Goal: Information Seeking & Learning: Learn about a topic

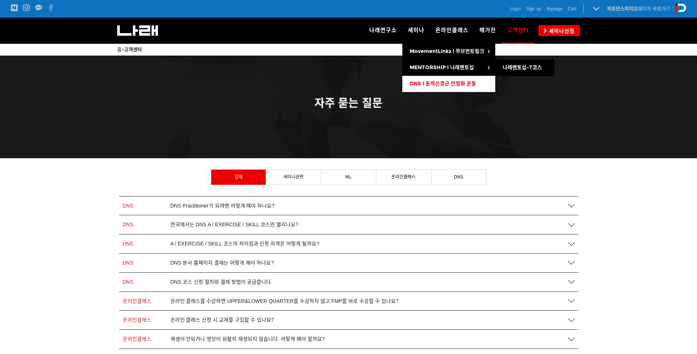
click at [437, 89] on link "DNS l 동적신경근 안정화 운동" at bounding box center [448, 84] width 93 height 16
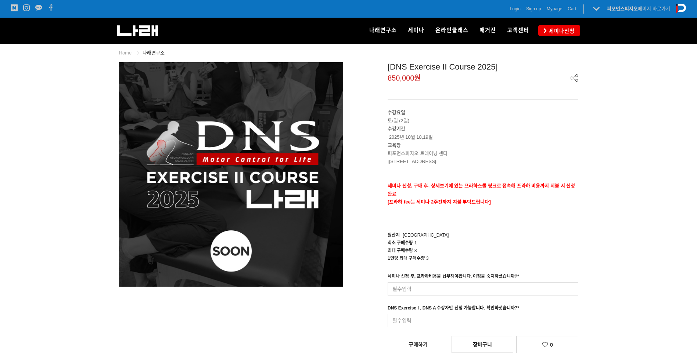
scroll to position [122, 0]
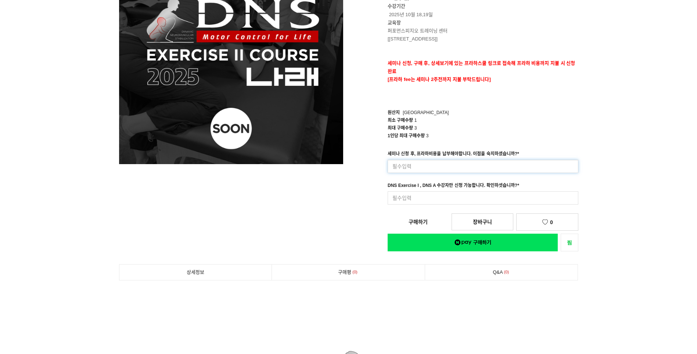
click at [430, 168] on input at bounding box center [483, 165] width 191 height 13
click at [485, 126] on div "최대 구매수량 3" at bounding box center [483, 128] width 191 height 8
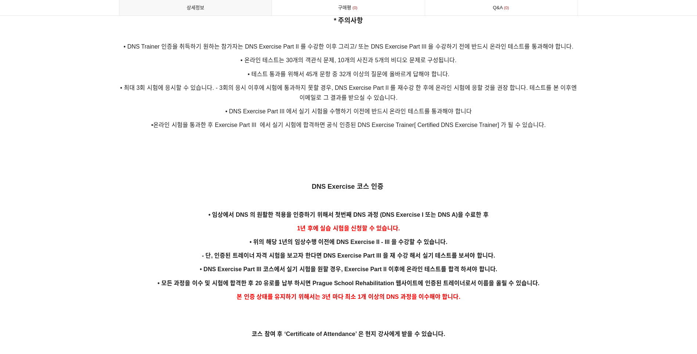
scroll to position [1470, 0]
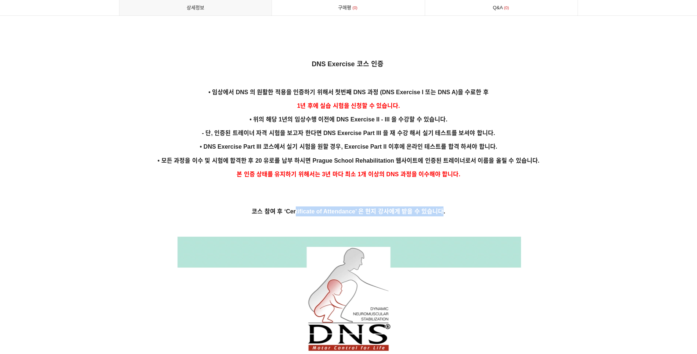
drag, startPoint x: 299, startPoint y: 201, endPoint x: 440, endPoint y: 201, distance: 141.5
click at [439, 208] on strong "코스 참여 후 ‘Certificate of Attendance’ 은 현지 강사에게 받을 수 있습니다." at bounding box center [348, 211] width 193 height 6
drag, startPoint x: 440, startPoint y: 201, endPoint x: 465, endPoint y: 196, distance: 25.7
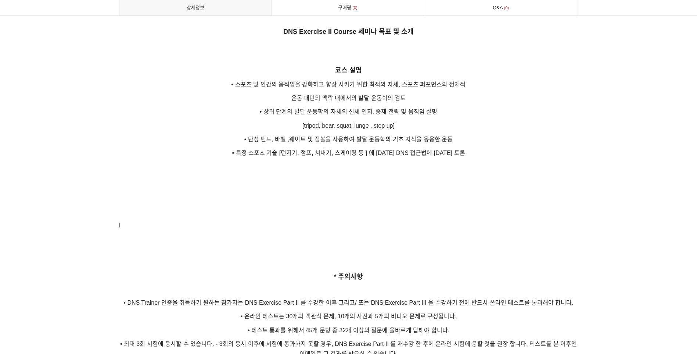
scroll to position [1102, 0]
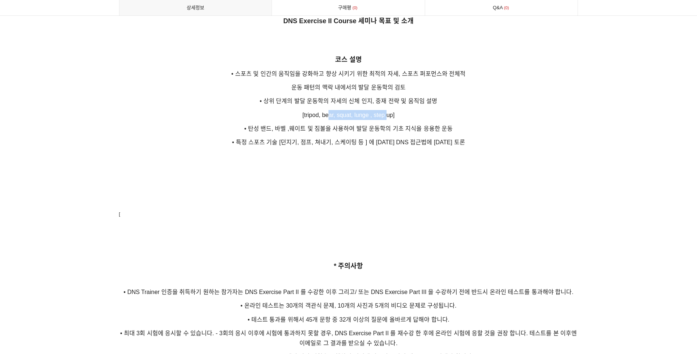
drag, startPoint x: 326, startPoint y: 100, endPoint x: 386, endPoint y: 102, distance: 59.9
click at [386, 110] on p "[tripod, bear, squat, lunge , step up]" at bounding box center [348, 115] width 459 height 10
drag, startPoint x: 386, startPoint y: 102, endPoint x: 409, endPoint y: 102, distance: 22.8
click at [409, 110] on p "[tripod, bear, squat, lunge , step up]" at bounding box center [348, 115] width 459 height 10
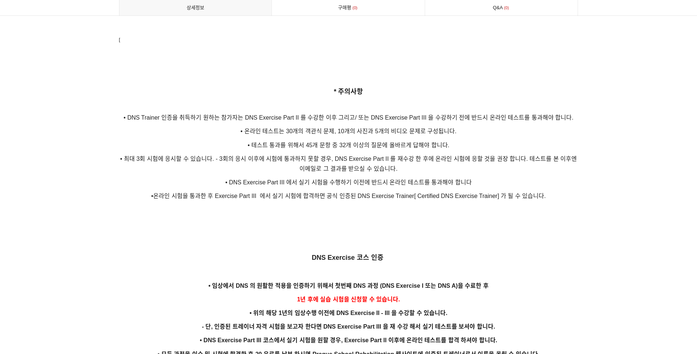
scroll to position [1225, 0]
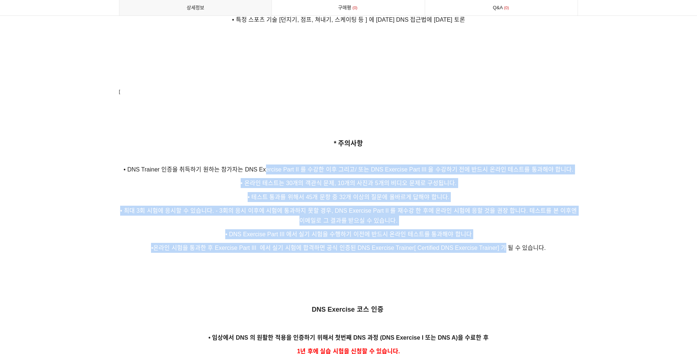
drag, startPoint x: 266, startPoint y: 157, endPoint x: 505, endPoint y: 240, distance: 252.5
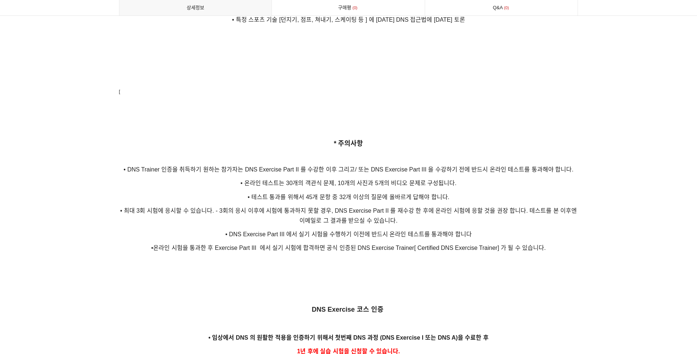
drag, startPoint x: 505, startPoint y: 240, endPoint x: 501, endPoint y: 245, distance: 6.6
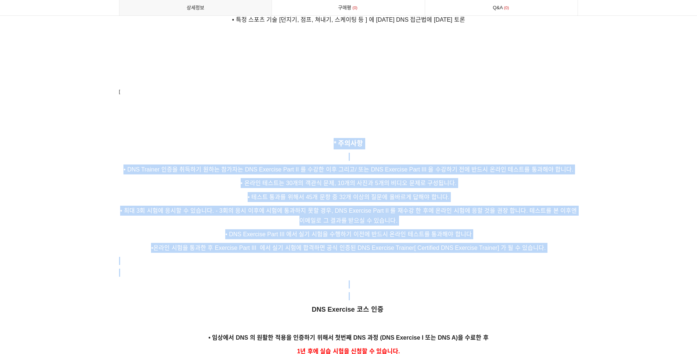
drag, startPoint x: 458, startPoint y: 230, endPoint x: 259, endPoint y: 136, distance: 219.6
drag, startPoint x: 259, startPoint y: 136, endPoint x: 294, endPoint y: 133, distance: 35.0
click at [307, 138] on p "* 주의사항" at bounding box center [348, 143] width 459 height 11
drag, startPoint x: 299, startPoint y: 155, endPoint x: 450, endPoint y: 263, distance: 186.0
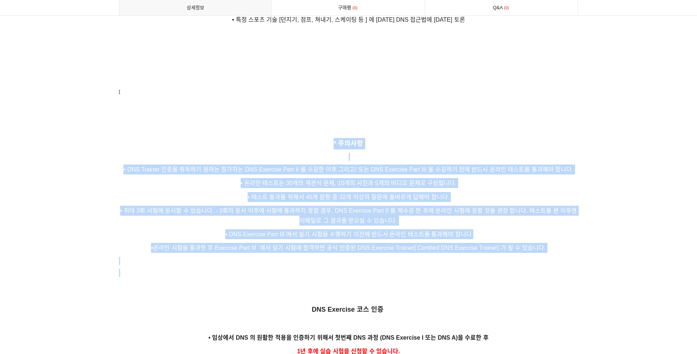
click at [450, 268] on p at bounding box center [348, 272] width 459 height 8
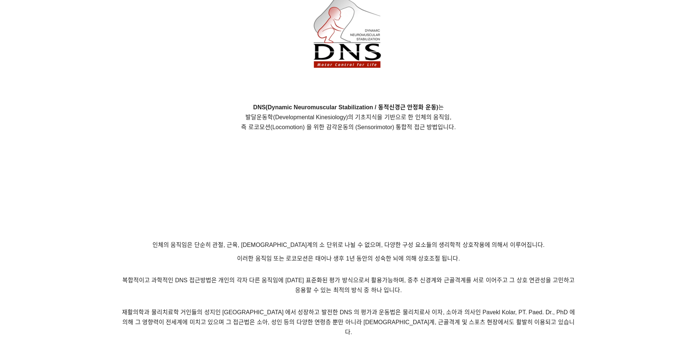
scroll to position [0, 0]
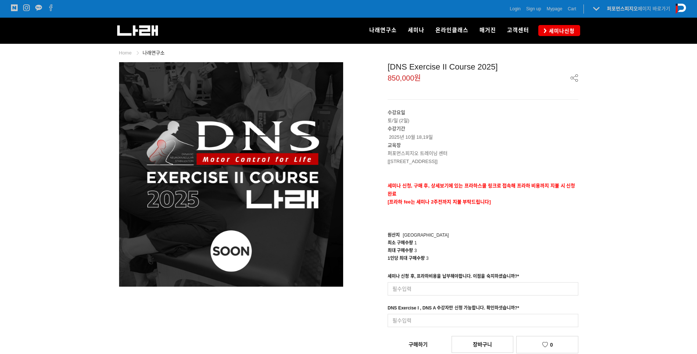
click at [423, 69] on div "[DNS Exercise II Course 2025]" at bounding box center [483, 67] width 191 height 10
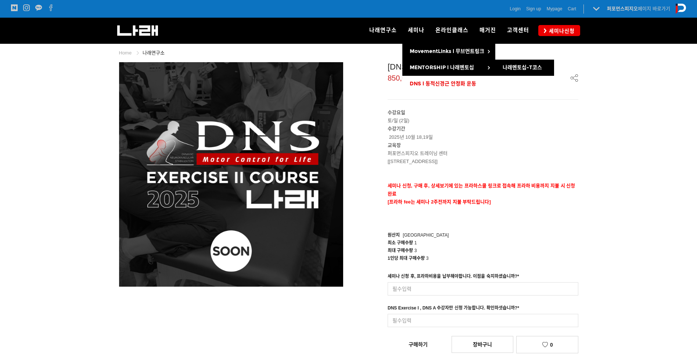
click at [434, 81] on span "DNS l 동적신경근 안정화 운동" at bounding box center [443, 83] width 67 height 6
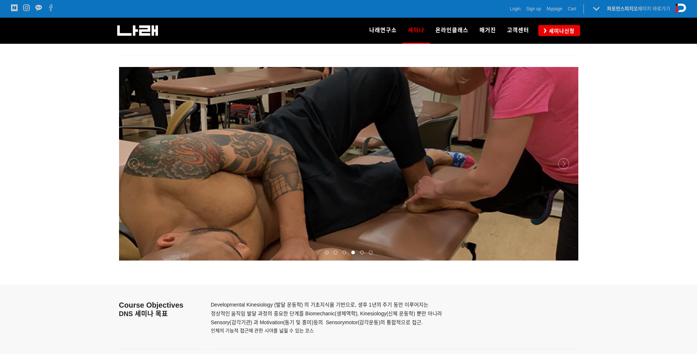
scroll to position [857, 0]
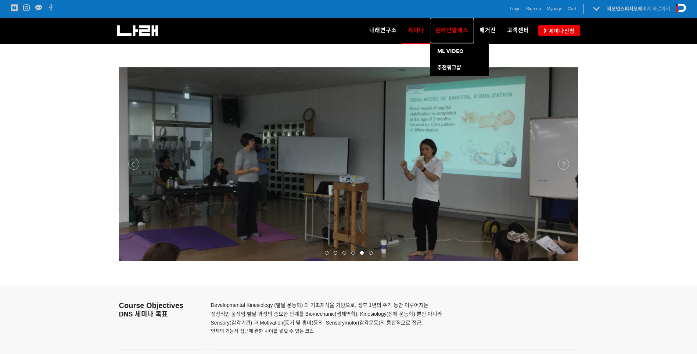
click at [448, 29] on span "온라인클래스" at bounding box center [451, 30] width 33 height 7
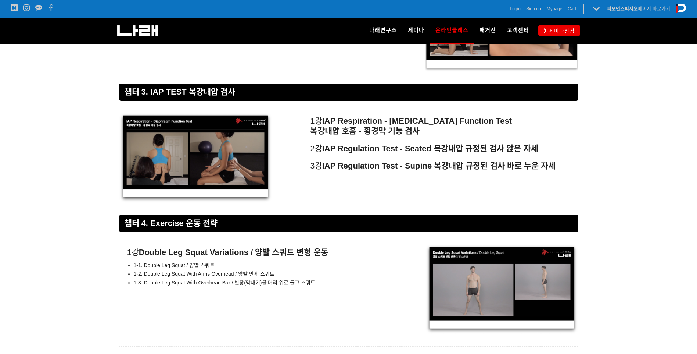
scroll to position [3962, 0]
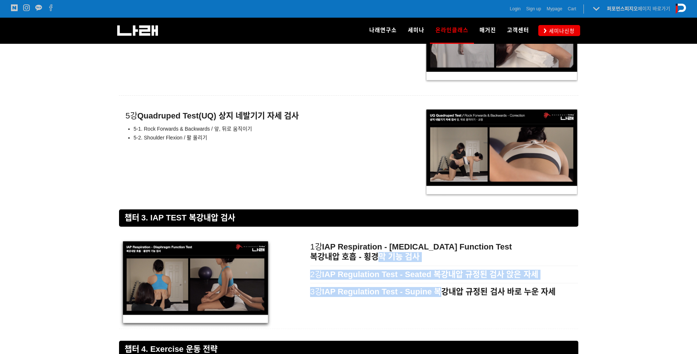
drag, startPoint x: 347, startPoint y: 257, endPoint x: 441, endPoint y: 288, distance: 99.0
click at [441, 288] on div "1강 IAP Respiration - Diaphragm Function Test 복강내압 호흡 - 횡경막 기능 검사 2강 IAP Regulat…" at bounding box center [444, 269] width 268 height 62
click at [441, 288] on strong "IAP Regulation Test - Supine 복강내압 규정된 검사 바로 누운 자세" at bounding box center [438, 291] width 233 height 9
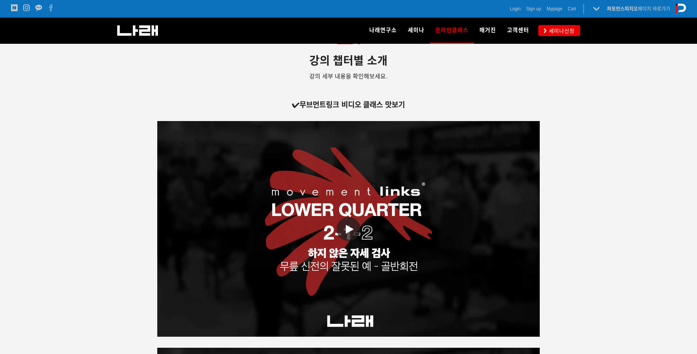
scroll to position [1145, 0]
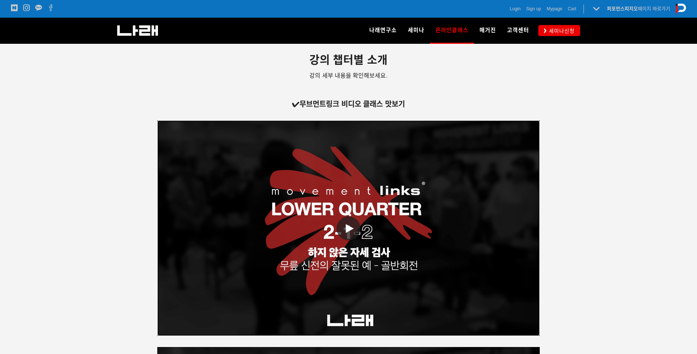
click at [461, 226] on link "동영상 재생" at bounding box center [348, 227] width 383 height 215
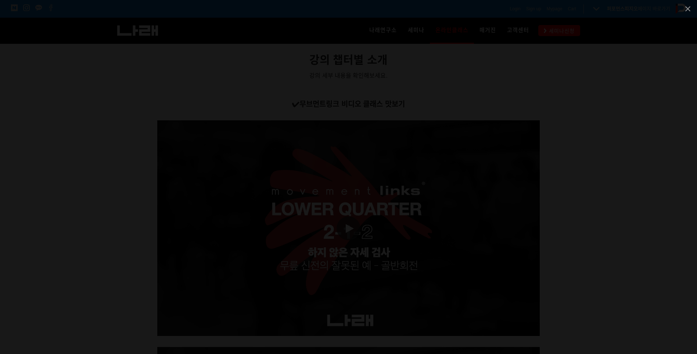
click at [609, 109] on div at bounding box center [348, 177] width 697 height 354
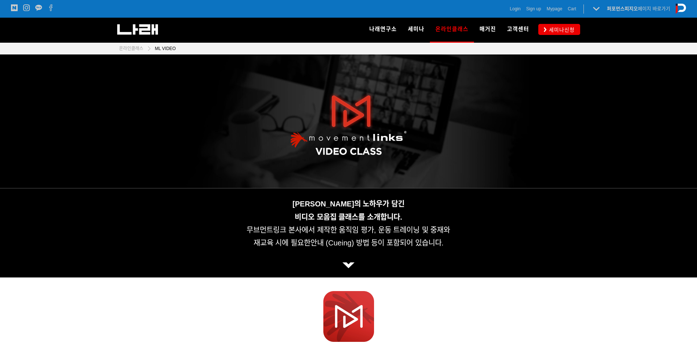
scroll to position [0, 0]
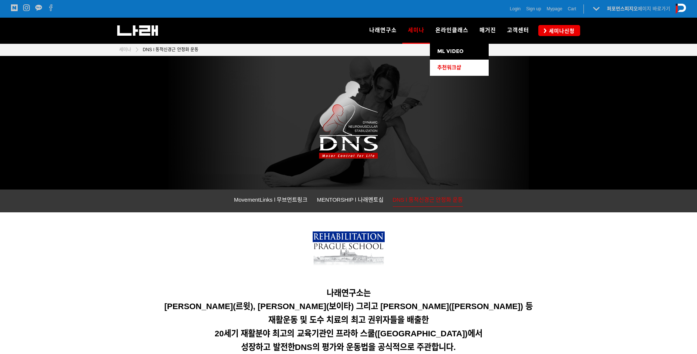
click at [457, 67] on span "추천워크샵" at bounding box center [449, 67] width 24 height 6
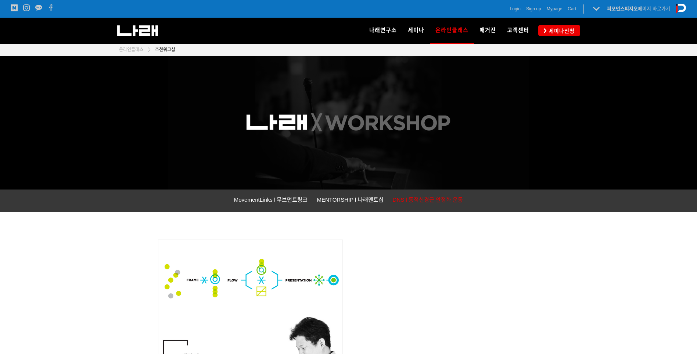
click at [414, 201] on span "DNS l 동적신경근 안정화 운동" at bounding box center [428, 199] width 71 height 6
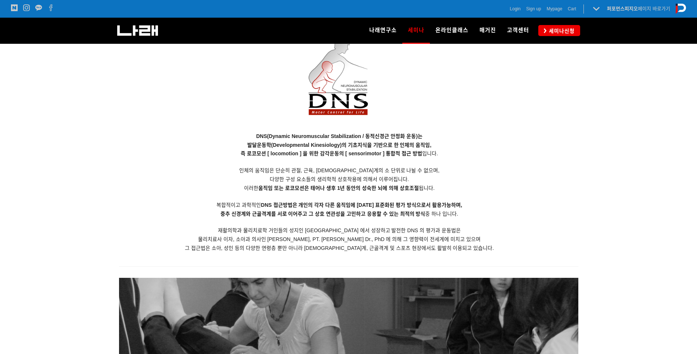
scroll to position [613, 0]
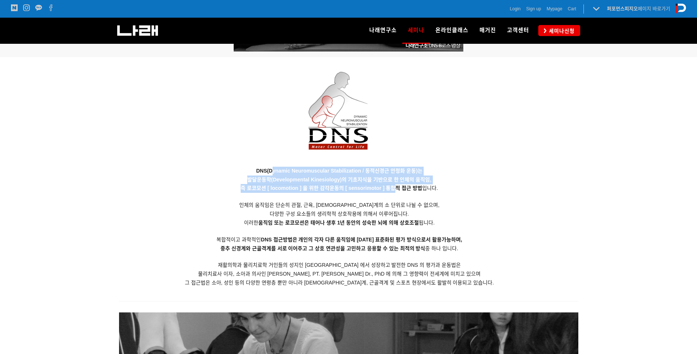
drag, startPoint x: 271, startPoint y: 172, endPoint x: 398, endPoint y: 196, distance: 128.9
click at [398, 194] on p "DNS(Dynamic Neuromuscular Stabilization / 동적신경근 안정화 운동)는 발달운동학(Developmental Ki…" at bounding box center [339, 226] width 441 height 121
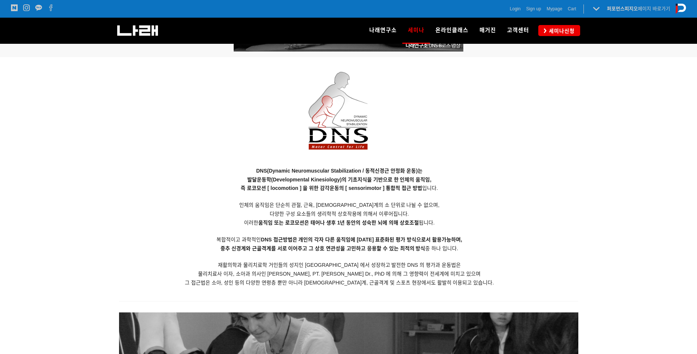
drag, startPoint x: 398, startPoint y: 196, endPoint x: 408, endPoint y: 216, distance: 22.5
click at [408, 216] on span "다양한 구성 요소들의 생리학적 상호작용에 의해서 이루어집니다." at bounding box center [339, 214] width 139 height 6
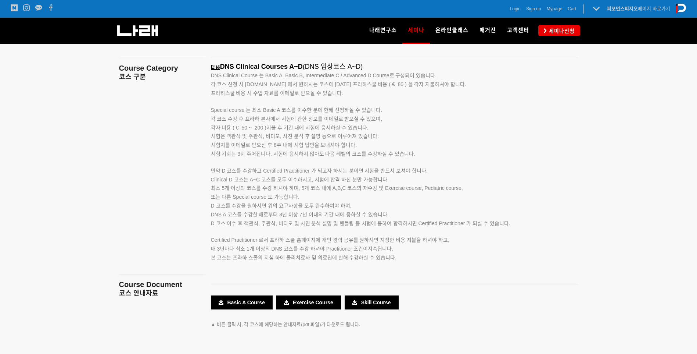
scroll to position [1063, 0]
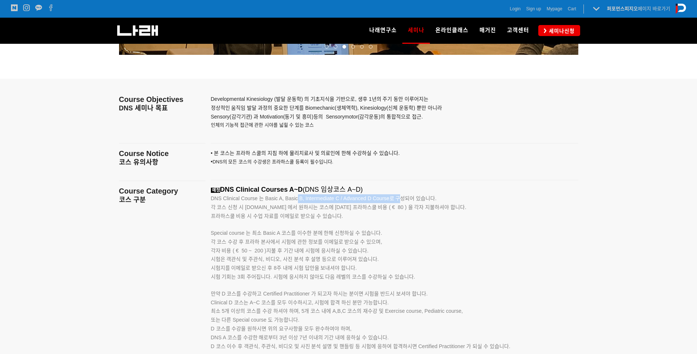
drag, startPoint x: 327, startPoint y: 201, endPoint x: 400, endPoint y: 201, distance: 73.5
click at [400, 201] on p "DNS Clinical Course 는 Basic A, Basic B, Intermediate C / Advanced D Course로 구성되…" at bounding box center [385, 198] width 349 height 9
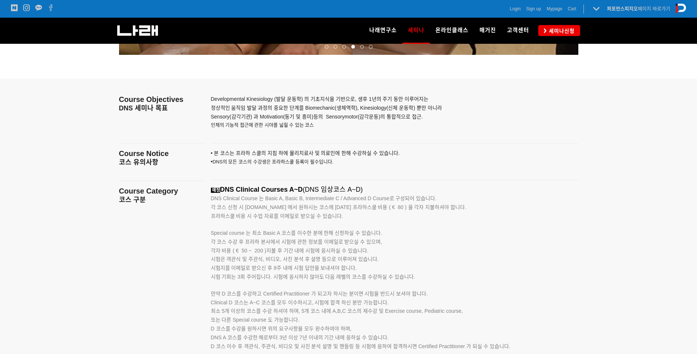
drag, startPoint x: 400, startPoint y: 201, endPoint x: 301, endPoint y: 211, distance: 99.7
click at [305, 208] on span "각 코스 신청 시 www.rehabps.com 에서 원하시는 코스에 대한 프라하스쿨 비용 ( € 80 ) 을 각자 지불하셔야 합니다." at bounding box center [339, 207] width 256 height 6
drag, startPoint x: 245, startPoint y: 204, endPoint x: 288, endPoint y: 207, distance: 43.5
click at [288, 207] on p "각 코스 신청 시 www.rehabps.com 에서 원하시는 코스에 대한 프라하스쿨 비용 ( € 80 ) 을 각자 지불하셔야 합니다. 프라하스…" at bounding box center [385, 212] width 349 height 18
copy span "www.rehabps.com"
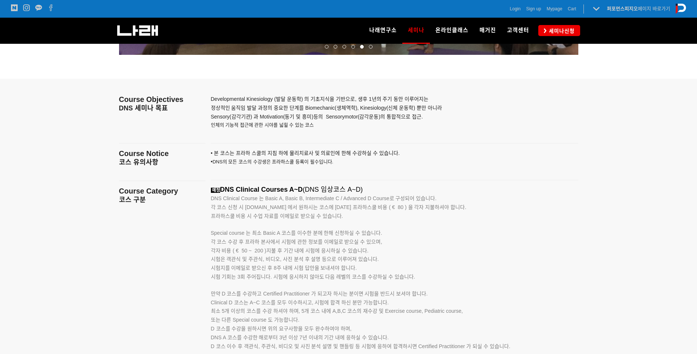
click at [472, 221] on p "Special course 는 최소 Basic A 코스를 이수한 분에 한해 신청하실 수 있습니다." at bounding box center [385, 228] width 349 height 17
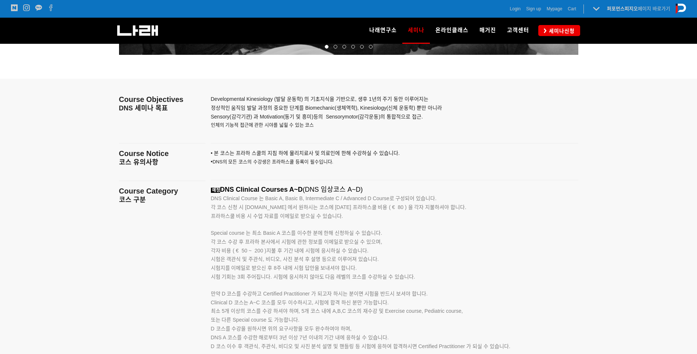
drag, startPoint x: 266, startPoint y: 259, endPoint x: 373, endPoint y: 264, distance: 106.7
click at [373, 264] on p "각 코스 수강 후 프라하 본사에서 시험에 관한 정보를 이메일로 받으실 수 있으며, 각자 비용 ( € 50 ~ 200 )지불 후 기간 내에 시험…" at bounding box center [385, 254] width 349 height 35
click at [388, 264] on p "각 코스 수강 후 프라하 본사에서 시험에 관한 정보를 이메일로 받으실 수 있으며, 각자 비용 ( € 50 ~ 200 )지불 후 기간 내에 시험…" at bounding box center [385, 254] width 349 height 35
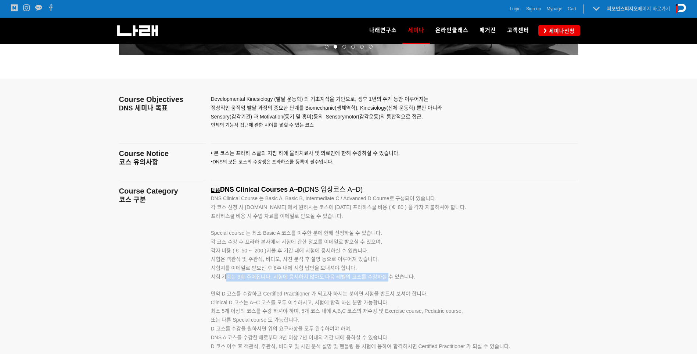
drag, startPoint x: 226, startPoint y: 275, endPoint x: 387, endPoint y: 278, distance: 161.0
click at [387, 278] on span "시험 기회는 3회 주어집니다. 시험에 응시하지 않아도 다음 레벨의 코스를 수강하실 수 있습니다." at bounding box center [313, 276] width 204 height 6
drag, startPoint x: 387, startPoint y: 278, endPoint x: 351, endPoint y: 291, distance: 37.8
click at [351, 291] on span "만약 D 코스를 수강하고 Certified Practitioner 가 되고자 하시는 분이면 시험을 반드시 보셔야 합니다." at bounding box center [319, 293] width 217 height 6
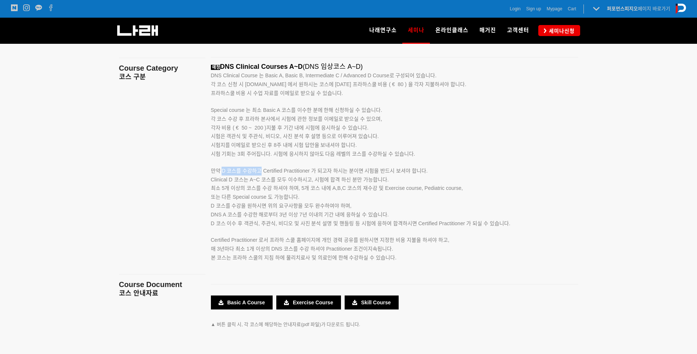
drag, startPoint x: 223, startPoint y: 173, endPoint x: 259, endPoint y: 172, distance: 36.0
click at [259, 172] on span "만약 D 코스를 수강하고 Certified Practitioner 가 되고자 하시는 분이면 시험을 반드시 보셔야 합니다." at bounding box center [319, 171] width 217 height 6
drag, startPoint x: 259, startPoint y: 172, endPoint x: 282, endPoint y: 173, distance: 22.8
click at [282, 173] on span "만약 D 코스를 수강하고 Certified Practitioner 가 되고자 하시는 분이면 시험을 반드시 보셔야 합니다." at bounding box center [319, 171] width 217 height 6
drag, startPoint x: 255, startPoint y: 175, endPoint x: 346, endPoint y: 177, distance: 90.8
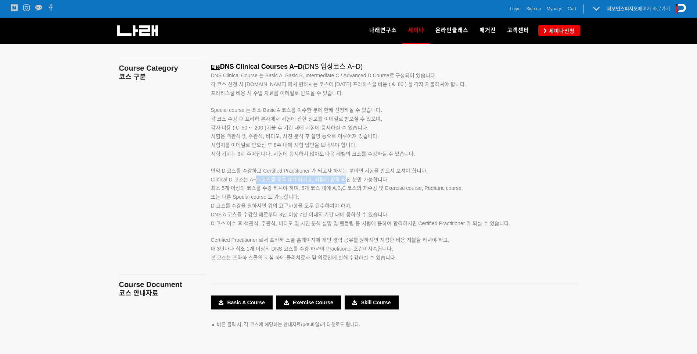
click at [346, 177] on p "Clinical D 코스는 A~C 코스를 모두 이수하시고, 시험에 합격 하신 분만 가능합니다. 최소 5개 이상의 코스를 수강 하셔야 하며, 5…" at bounding box center [385, 201] width 349 height 53
drag, startPoint x: 346, startPoint y: 177, endPoint x: 337, endPoint y: 193, distance: 18.0
click at [337, 193] on p "Clinical D 코스는 A~C 코스를 모두 이수하시고, 시험에 합격 하신 분만 가능합니다. 최소 5개 이상의 코스를 수강 하셔야 하며, 5…" at bounding box center [385, 201] width 349 height 53
drag, startPoint x: 335, startPoint y: 179, endPoint x: 383, endPoint y: 177, distance: 48.2
click at [383, 177] on span "Clinical D 코스는 A~C 코스를 모두 이수하시고, 시험에 합격 하신 분만 가능합니다." at bounding box center [300, 179] width 178 height 6
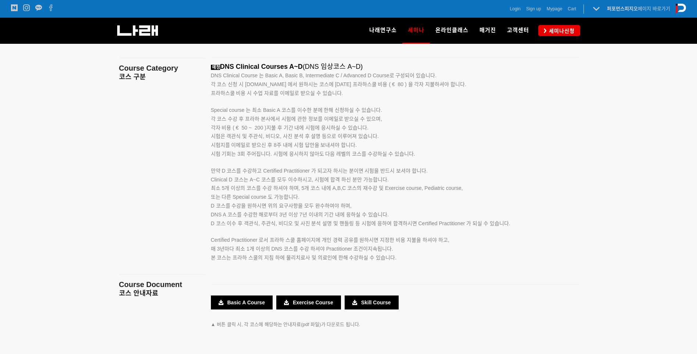
drag, startPoint x: 383, startPoint y: 177, endPoint x: 287, endPoint y: 186, distance: 96.7
click at [287, 186] on span "최소 5개 이상의 코스를 수강 하셔야 하며, 5개 코스 내에 A,B,C 코스의 재수강 및 Exercise course, Pediatric co…" at bounding box center [337, 188] width 252 height 6
drag, startPoint x: 206, startPoint y: 179, endPoint x: 393, endPoint y: 175, distance: 187.1
click at [393, 175] on div "예정 DNS Clinical Courses A~D (DNS 임상코스 A~D) DNS Clinical Course 는 Basic A, Basic…" at bounding box center [394, 170] width 379 height 215
click at [287, 187] on span "최소 5개 이상의 코스를 수강 하셔야 하며, 5개 코스 내에 A,B,C 코스의 재수강 및 Exercise course, Pediatric co…" at bounding box center [337, 188] width 252 height 6
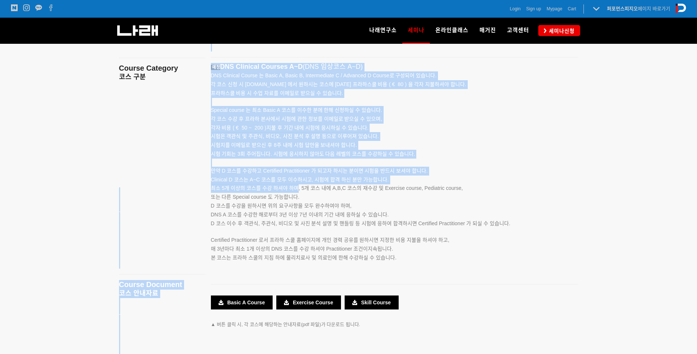
drag, startPoint x: 201, startPoint y: 188, endPoint x: 298, endPoint y: 188, distance: 96.6
click at [298, 188] on main "Course Objectives DNS 세미나 목표 Course Notice 코스 유의사항 Course Category 코스 구분 Course…" at bounding box center [349, 155] width 470 height 399
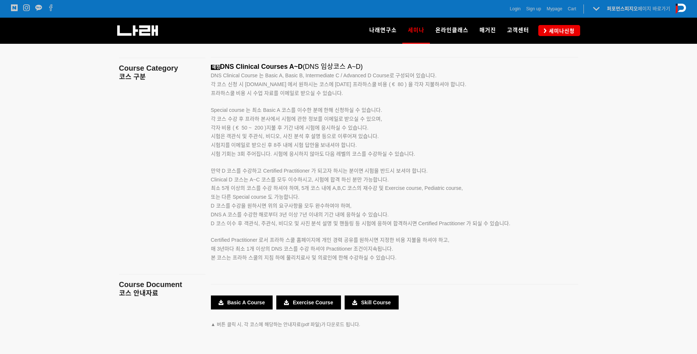
drag, startPoint x: 298, startPoint y: 188, endPoint x: 330, endPoint y: 208, distance: 37.1
click at [330, 208] on span "D 코스를 수강을 원하시면 위의 요구사항을 모두 완수하여야 하며," at bounding box center [281, 205] width 141 height 6
drag, startPoint x: 271, startPoint y: 197, endPoint x: 236, endPoint y: 198, distance: 35.7
click at [236, 198] on span "또는 다른 Special course 도 가능합니다." at bounding box center [255, 197] width 89 height 6
drag, startPoint x: 236, startPoint y: 198, endPoint x: 215, endPoint y: 203, distance: 21.7
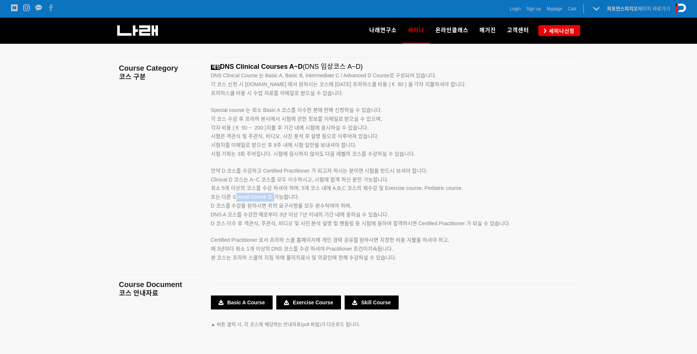
click at [236, 198] on span "또는 다른 Special course 도 가능합니다." at bounding box center [255, 197] width 89 height 6
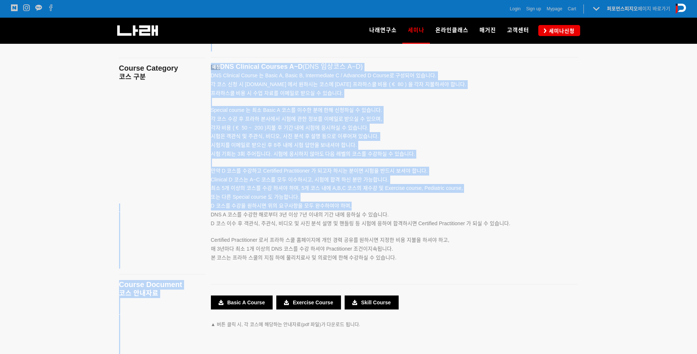
drag, startPoint x: 202, startPoint y: 204, endPoint x: 351, endPoint y: 204, distance: 148.5
click at [351, 204] on main "Course Objectives DNS 세미나 목표 Course Notice 코스 유의사항 Course Category 코스 구분 Course…" at bounding box center [349, 155] width 470 height 399
click at [351, 204] on span "D 코스를 수강을 원하시면 위의 요구사항을 모두 완수하여야 하며," at bounding box center [281, 205] width 141 height 6
drag, startPoint x: 215, startPoint y: 214, endPoint x: 294, endPoint y: 214, distance: 79.0
click at [294, 214] on main "Course Objectives DNS 세미나 목표 Course Notice 코스 유의사항 Course Category 코스 구분 Course…" at bounding box center [349, 155] width 470 height 399
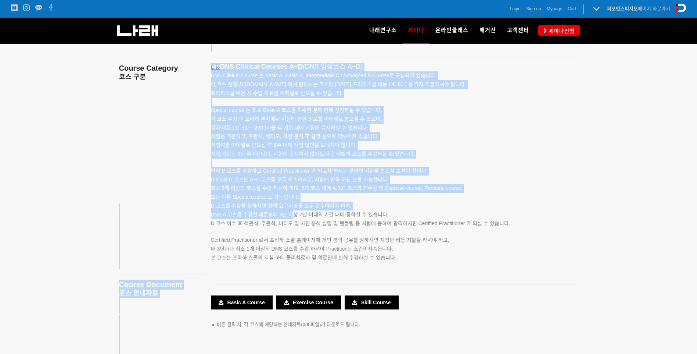
click at [294, 214] on span "DNS A 코스를 수강한 해로부터 3년 이상 7년 이내의 기간 내에 응하실 수 있습니다." at bounding box center [300, 214] width 178 height 6
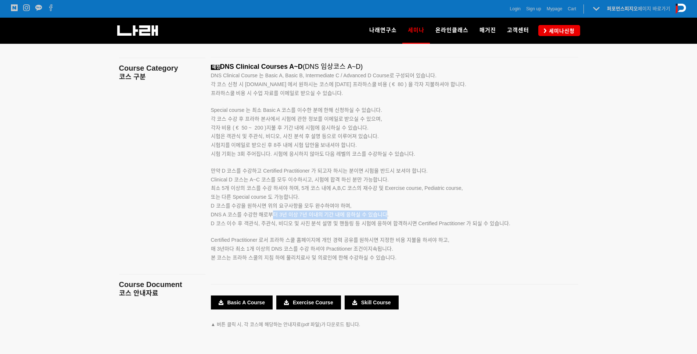
drag, startPoint x: 273, startPoint y: 216, endPoint x: 385, endPoint y: 216, distance: 111.7
click at [385, 216] on span "DNS A 코스를 수강한 해로부터 3년 이상 7년 이내의 기간 내에 응하실 수 있습니다." at bounding box center [300, 214] width 178 height 6
drag, startPoint x: 385, startPoint y: 216, endPoint x: 292, endPoint y: 219, distance: 93.0
click at [292, 219] on p "Clinical D 코스는 A~C 코스를 모두 이수하시고, 시험에 합격 하신 분만 가능합니다. 최소 5개 이상의 코스를 수강 하셔야 하며, 5…" at bounding box center [385, 201] width 349 height 53
drag, startPoint x: 395, startPoint y: 220, endPoint x: 491, endPoint y: 223, distance: 96.3
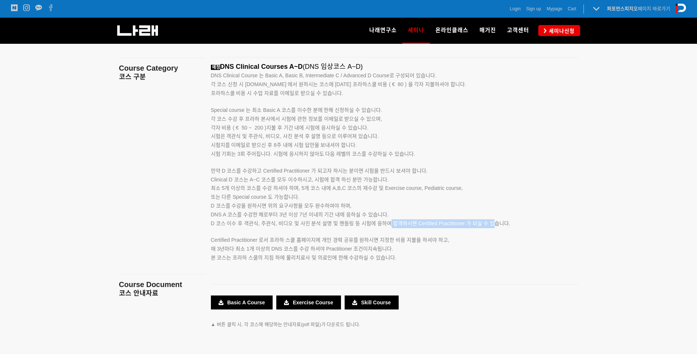
click at [491, 223] on span "D 코스 이수 후 객관식, 주관식, 비디오 및 사진 분석 설명 및 핸들링 등 시험에 응하여 합격하시면 Certified Practitioner…" at bounding box center [361, 223] width 300 height 6
drag, startPoint x: 491, startPoint y: 223, endPoint x: 293, endPoint y: 225, distance: 198.1
click at [293, 225] on span "D 코스 이수 후 객관식, 주관식, 비디오 및 사진 분석 설명 및 핸들링 등 시험에 응하여 합격하시면 Certified Practitioner…" at bounding box center [361, 223] width 300 height 6
drag, startPoint x: 212, startPoint y: 224, endPoint x: 342, endPoint y: 224, distance: 129.7
click at [342, 224] on span "D 코스 이수 후 객관식, 주관식, 비디오 및 사진 분석 설명 및 핸들링 등 시험에 응하여 합격하시면 Certified Practitioner…" at bounding box center [361, 223] width 300 height 6
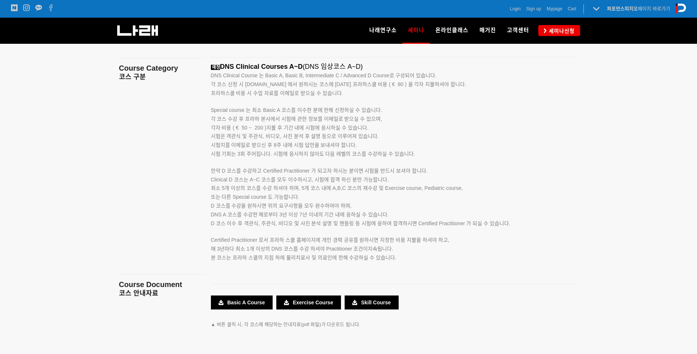
drag, startPoint x: 342, startPoint y: 224, endPoint x: 342, endPoint y: 232, distance: 8.1
click at [342, 232] on p "Certified Practitioner 로서 프라하 스쿨 홈페이지에 개인 경력 공유를 원하시면 지정한 비용 지불을 하셔야 하고, 매 3년마다…" at bounding box center [385, 240] width 349 height 26
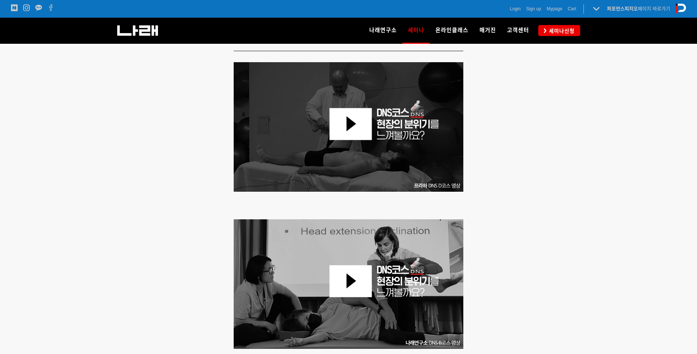
scroll to position [206, 0]
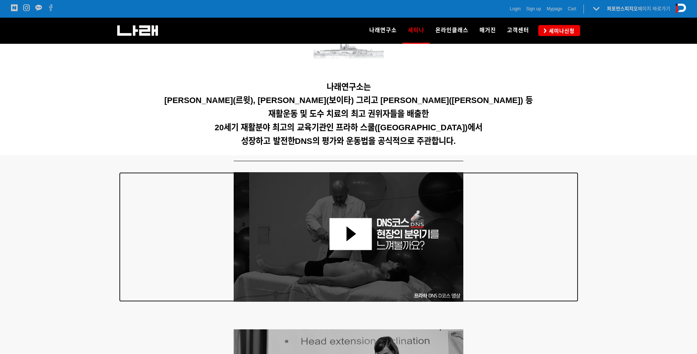
click at [352, 234] on img at bounding box center [349, 236] width 230 height 129
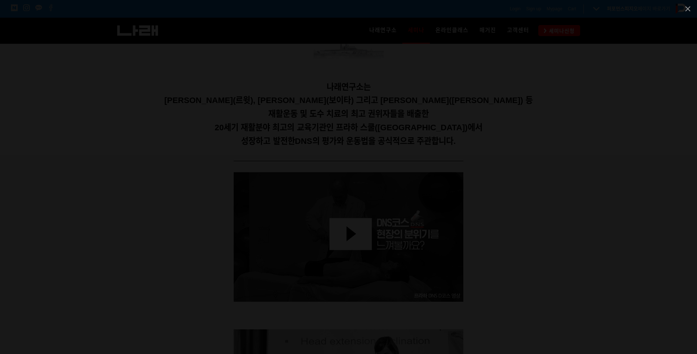
click at [610, 128] on div at bounding box center [348, 177] width 697 height 354
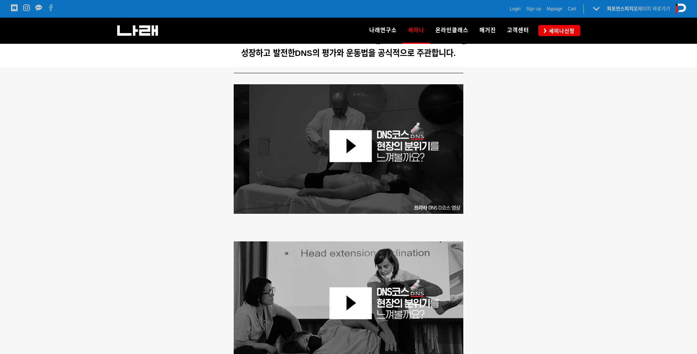
scroll to position [451, 0]
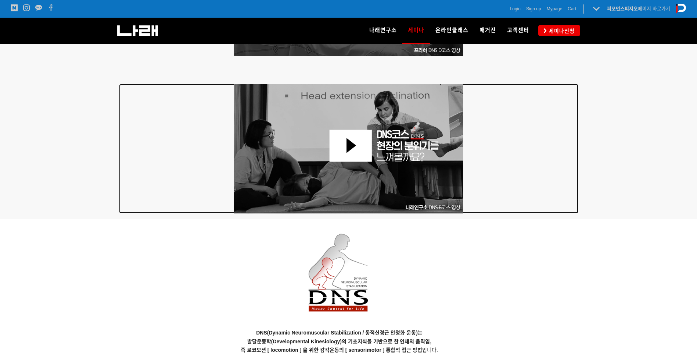
click at [348, 139] on img at bounding box center [349, 148] width 230 height 129
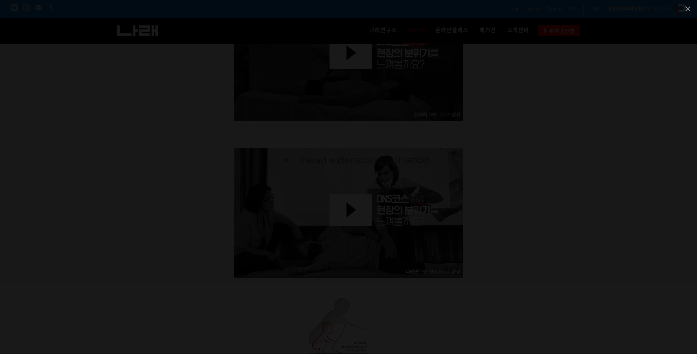
drag, startPoint x: 677, startPoint y: 126, endPoint x: 675, endPoint y: 148, distance: 22.2
click at [675, 137] on div at bounding box center [348, 177] width 697 height 354
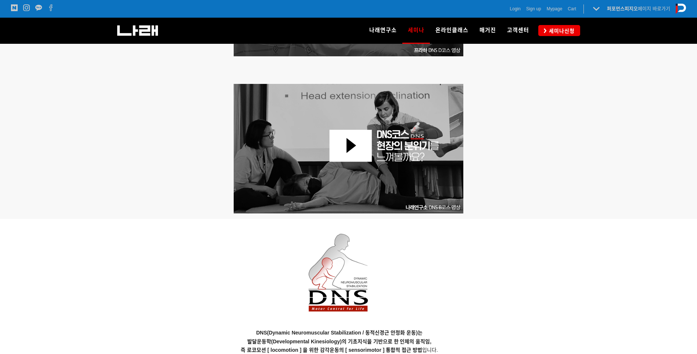
click at [626, 153] on div at bounding box center [348, 64] width 697 height 309
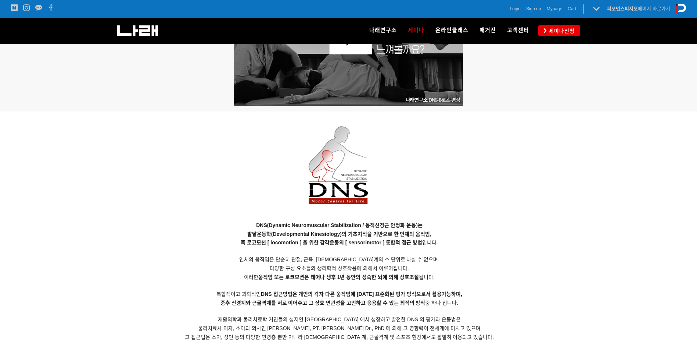
scroll to position [613, 0]
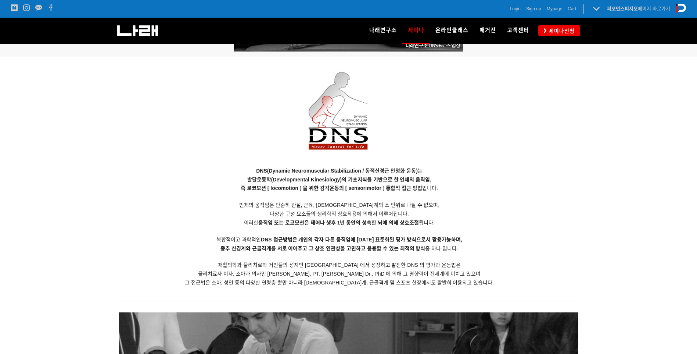
drag, startPoint x: 271, startPoint y: 207, endPoint x: 413, endPoint y: 216, distance: 142.1
click at [413, 216] on p "DNS(Dynamic Neuromuscular Stabilization / 동적신경근 안정화 운동)는 발달운동학(Developmental Ki…" at bounding box center [339, 226] width 441 height 121
drag, startPoint x: 413, startPoint y: 216, endPoint x: 304, endPoint y: 224, distance: 109.1
click at [365, 220] on strong "움직임 또는 로코모션은 태어나 생후 1년 동안의 성숙한 뇌에 의해 상호조절" at bounding box center [338, 222] width 161 height 6
drag, startPoint x: 263, startPoint y: 223, endPoint x: 413, endPoint y: 222, distance: 149.6
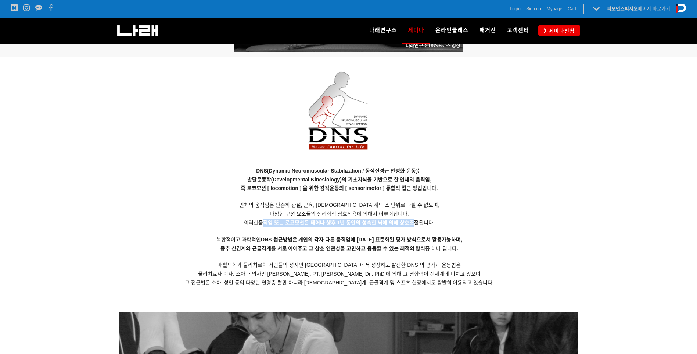
click at [413, 222] on strong "움직임 또는 로코모션은 태어나 생후 1년 동안의 성숙한 뇌에 의해 상호조절" at bounding box center [338, 222] width 161 height 6
drag, startPoint x: 413, startPoint y: 222, endPoint x: 316, endPoint y: 248, distance: 100.7
click at [316, 248] on strong "중추 신경계와 근골격계를 서로 이어주고 그 상호 연관성을 고민하고 응용할 수 있는 최적의 방식" at bounding box center [322, 248] width 205 height 6
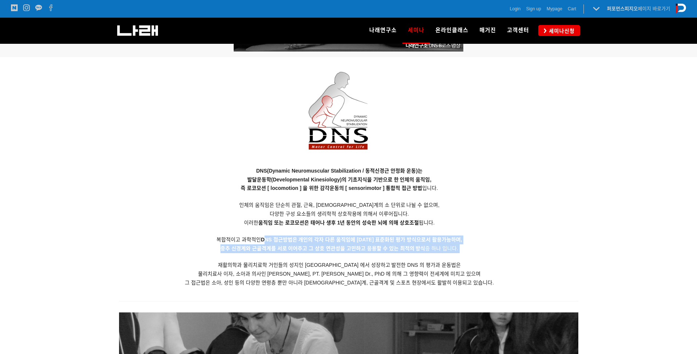
drag, startPoint x: 269, startPoint y: 240, endPoint x: 452, endPoint y: 254, distance: 183.2
click at [452, 254] on p "DNS(Dynamic Neuromuscular Stabilization / 동적신경근 안정화 운동)는 발달운동학(Developmental Ki…" at bounding box center [339, 226] width 441 height 121
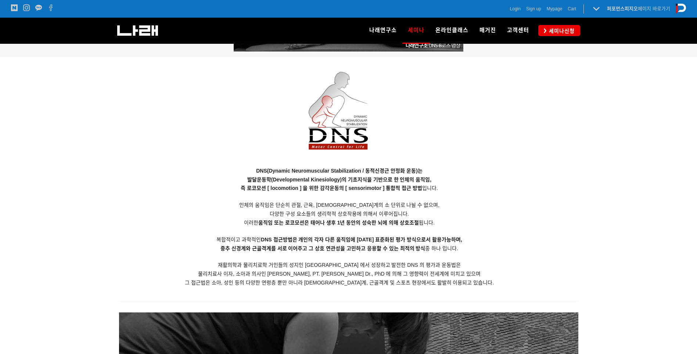
drag, startPoint x: 452, startPoint y: 254, endPoint x: 379, endPoint y: 273, distance: 74.8
click at [384, 273] on span "물리치료사 이자, 소아과 의사인 [PERSON_NAME], PT. [PERSON_NAME] Dr., PhD 에 의해 그 영향력이 전세계에 미치…" at bounding box center [339, 273] width 283 height 6
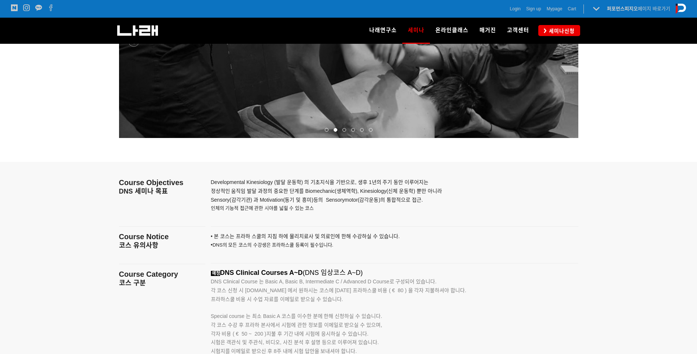
scroll to position [1102, 0]
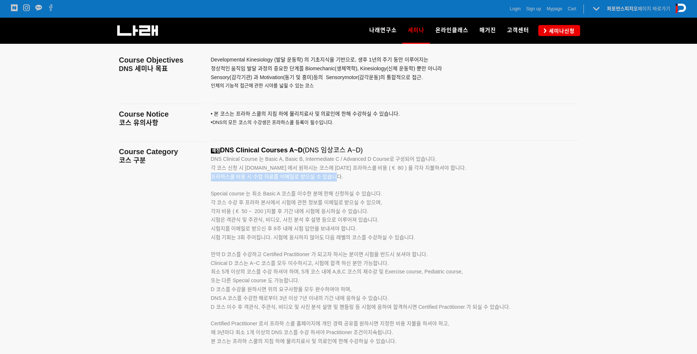
drag, startPoint x: 211, startPoint y: 176, endPoint x: 338, endPoint y: 176, distance: 127.2
click at [338, 176] on span "프라하스쿨 비용 시 수업 자료를 이메일로 받으실 수 있습니다." at bounding box center [277, 176] width 132 height 6
drag, startPoint x: 338, startPoint y: 176, endPoint x: 394, endPoint y: 184, distance: 56.9
click at [394, 184] on p "Special course 는 최소 Basic A 코스를 이수한 분에 한해 신청하실 수 있습니다." at bounding box center [385, 189] width 349 height 17
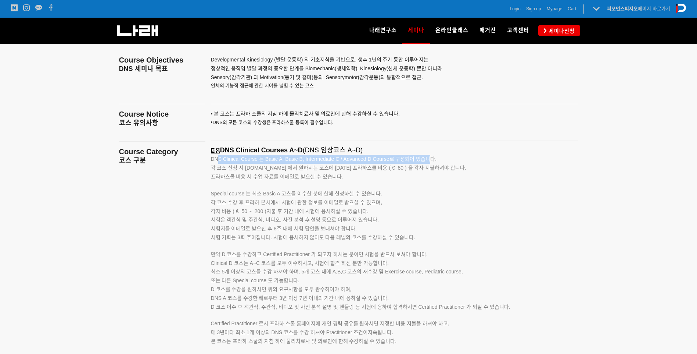
drag, startPoint x: 217, startPoint y: 158, endPoint x: 430, endPoint y: 158, distance: 212.4
click at [430, 158] on span "DNS Clinical Course 는 Basic A, Basic B, Intermediate C / Advanced D Course로 구성되…" at bounding box center [324, 159] width 226 height 6
drag, startPoint x: 428, startPoint y: 159, endPoint x: 301, endPoint y: 171, distance: 127.3
click at [306, 169] on span "각 코스 신청 시 [DOMAIN_NAME] 에서 원하시는 코스에 [DATE] 프라하스쿨 비용 ( € 80 ) 을 각자 지불하셔야 합니다." at bounding box center [339, 168] width 256 height 6
drag, startPoint x: 247, startPoint y: 166, endPoint x: 333, endPoint y: 166, distance: 85.3
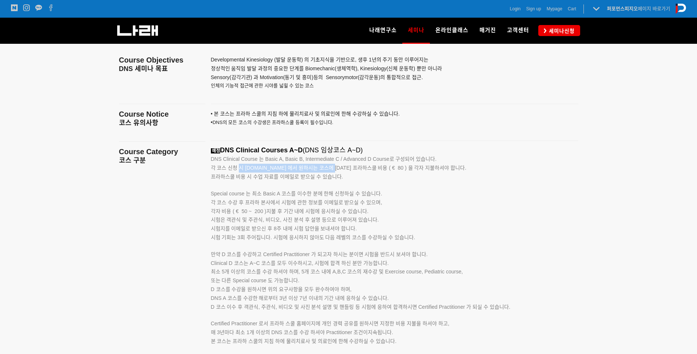
click at [333, 166] on span "각 코스 신청 시 [DOMAIN_NAME] 에서 원하시는 코스에 [DATE] 프라하스쿨 비용 ( € 80 ) 을 각자 지불하셔야 합니다." at bounding box center [339, 168] width 256 height 6
drag, startPoint x: 333, startPoint y: 166, endPoint x: 376, endPoint y: 173, distance: 44.2
click at [376, 171] on p "각 코스 신청 시 www.rehabps.com 에서 원하시는 코스에 대한 프라하스쿨 비용 ( € 80 ) 을 각자 지불하셔야 합니다. 프라하스…" at bounding box center [385, 173] width 349 height 18
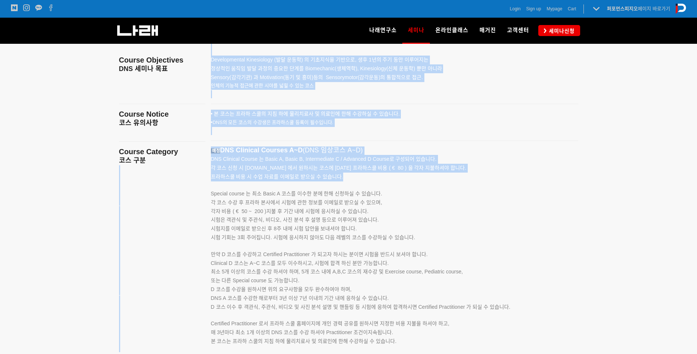
drag, startPoint x: 360, startPoint y: 182, endPoint x: 196, endPoint y: 161, distance: 164.9
click at [196, 161] on main "Course Objectives DNS 세미나 목표 Course Notice 코스 유의사항 Course Category 코스 구분 Course…" at bounding box center [349, 238] width 470 height 399
drag, startPoint x: 196, startPoint y: 161, endPoint x: 262, endPoint y: 184, distance: 69.5
click at [262, 184] on p "Special course 는 최소 Basic A 코스를 이수한 분에 한해 신청하실 수 있습니다." at bounding box center [385, 189] width 349 height 17
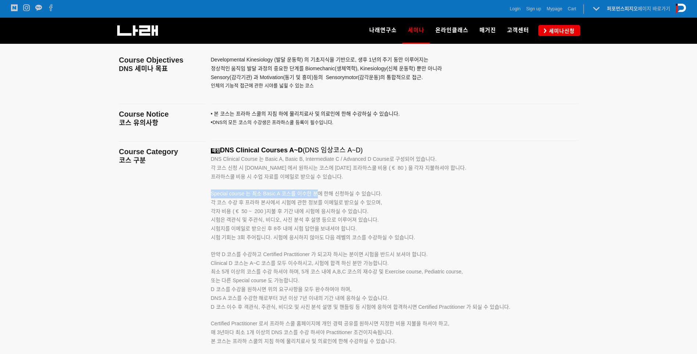
drag, startPoint x: 206, startPoint y: 191, endPoint x: 316, endPoint y: 190, distance: 109.5
click at [316, 190] on div "예정 DNS Clinical Courses A~D (DNS 임상코스 A~D) DNS Clinical Course 는 Basic A, Basic…" at bounding box center [394, 253] width 379 height 215
drag, startPoint x: 316, startPoint y: 190, endPoint x: 406, endPoint y: 190, distance: 90.4
click at [404, 190] on p "Special course 는 최소 Basic A 코스를 이수한 분에 한해 신청하실 수 있습니다." at bounding box center [385, 189] width 349 height 17
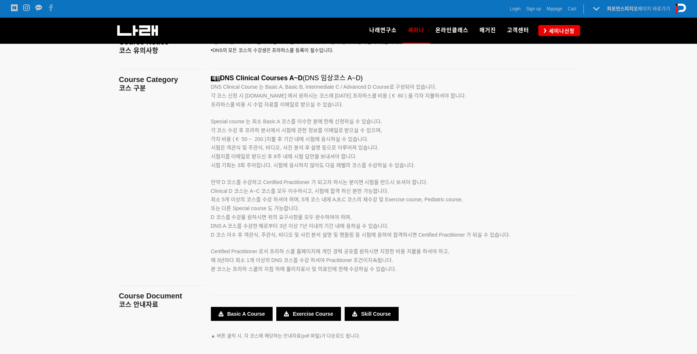
scroll to position [1225, 0]
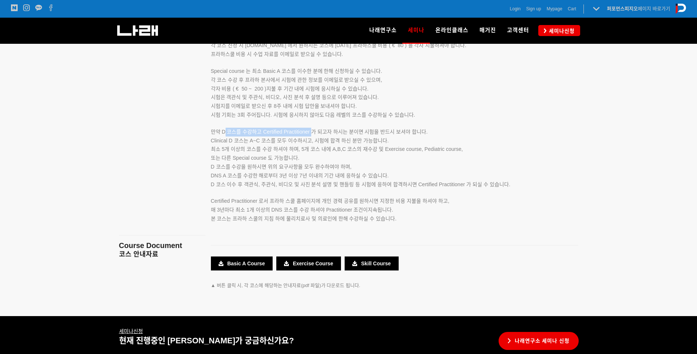
drag, startPoint x: 231, startPoint y: 129, endPoint x: 311, endPoint y: 130, distance: 79.4
click at [311, 130] on span "만약 D 코스를 수강하고 Certified Practitioner 가 되고자 하시는 분이면 시험을 반드시 보셔야 합니다." at bounding box center [319, 132] width 217 height 6
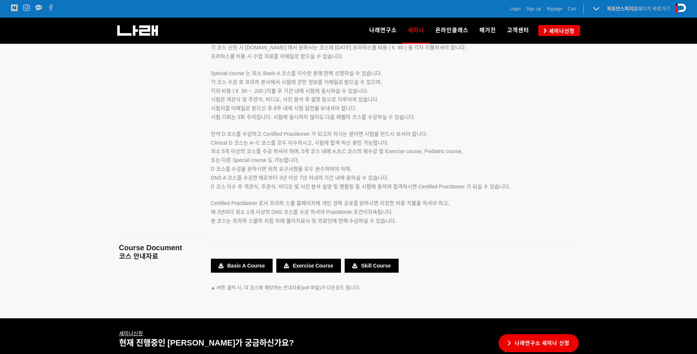
scroll to position [1102, 0]
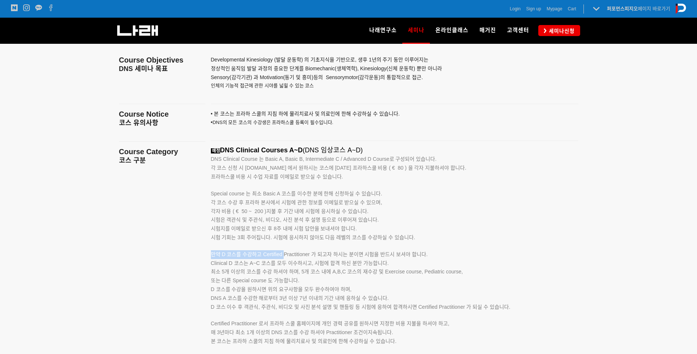
drag, startPoint x: 207, startPoint y: 251, endPoint x: 284, endPoint y: 251, distance: 77.2
click at [284, 251] on div "예정 DNS Clinical Courses A~D (DNS 임상코스 A~D) DNS Clinical Course 는 Basic A, Basic…" at bounding box center [394, 253] width 379 height 215
drag, startPoint x: 284, startPoint y: 251, endPoint x: 501, endPoint y: 238, distance: 217.6
click at [502, 238] on p "시험 기회는 3회 주어집니다. 시험에 응시하지 않아도 다음 레벨의 코스를 수강하실 수 있습니다. 만약 D 코스를 수강하고 Certified P…" at bounding box center [385, 246] width 349 height 26
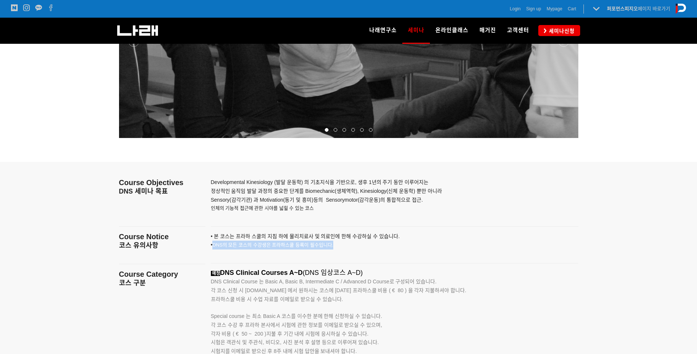
drag, startPoint x: 334, startPoint y: 241, endPoint x: 214, endPoint y: 242, distance: 120.2
click at [214, 242] on p "• 본 코스는 프라하 스쿨의 지침 하에 물리치료사 및 의료인에 한해 수강하 실 수 있습니다. • DNS의 모든 코스의 수강생은 프라하스쿨 등록…" at bounding box center [385, 245] width 349 height 26
drag, startPoint x: 214, startPoint y: 242, endPoint x: 355, endPoint y: 246, distance: 141.5
click at [355, 246] on p "• 본 코스는 프라하 스쿨의 지침 하에 물리치료사 및 의료인에 한해 수강하 실 수 있습니다. • DNS의 모든 코스의 수강생은 프라하스쿨 등록…" at bounding box center [385, 245] width 349 height 26
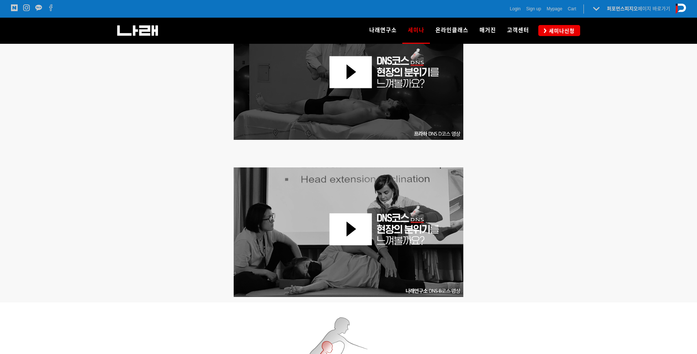
scroll to position [0, 0]
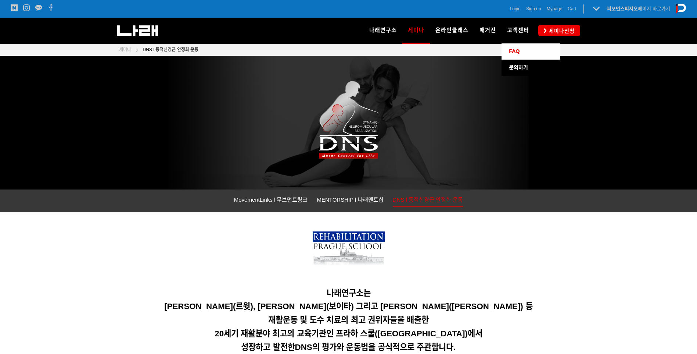
click at [519, 50] on span "FAQ" at bounding box center [514, 51] width 11 height 6
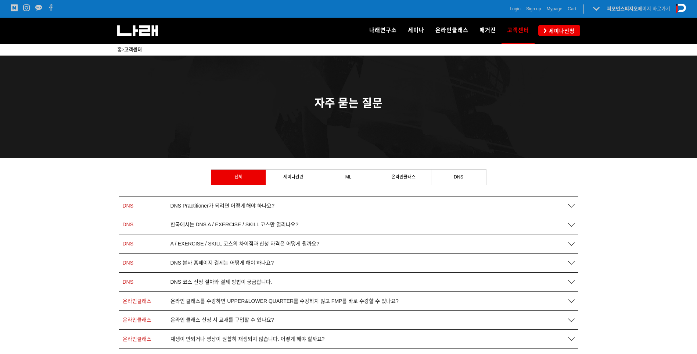
scroll to position [122, 0]
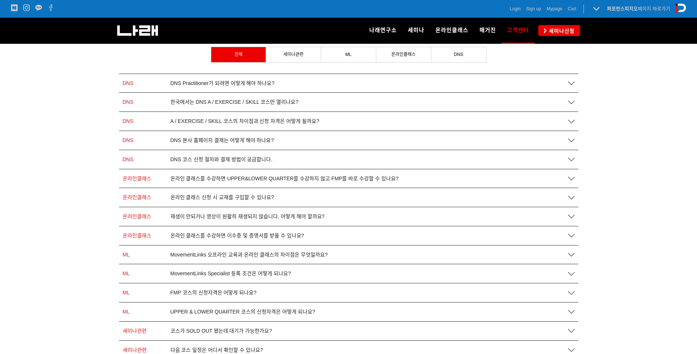
click at [262, 139] on span "DNS 본사 홈페이지 결제는 어떻게 해야 하나요?" at bounding box center [223, 140] width 104 height 6
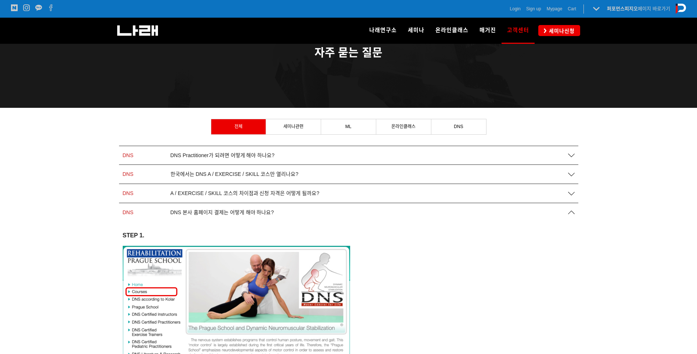
scroll to position [0, 0]
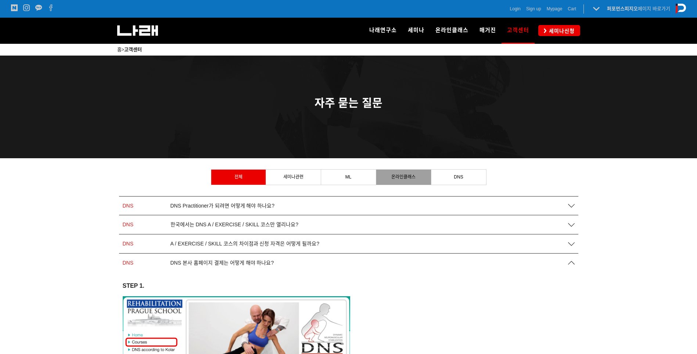
click at [397, 178] on span "온라인클래스" at bounding box center [403, 176] width 24 height 5
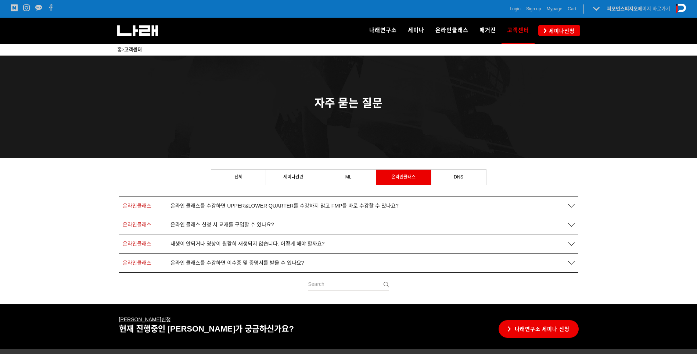
click at [234, 168] on div at bounding box center [348, 163] width 459 height 11
click at [251, 179] on link "전체" at bounding box center [238, 176] width 54 height 15
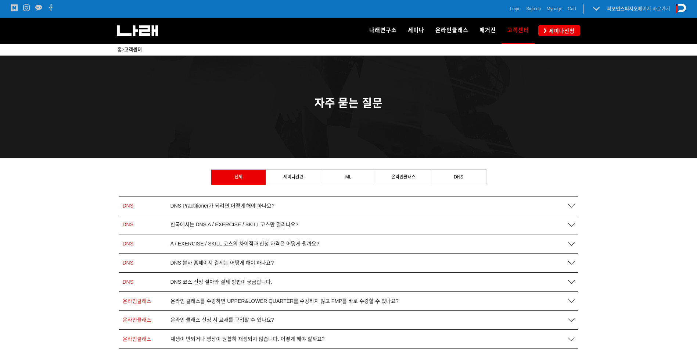
click at [277, 223] on span "한국에서는 DNS A / EXERCISE / SKILL 코스만 열리나요?" at bounding box center [235, 224] width 128 height 6
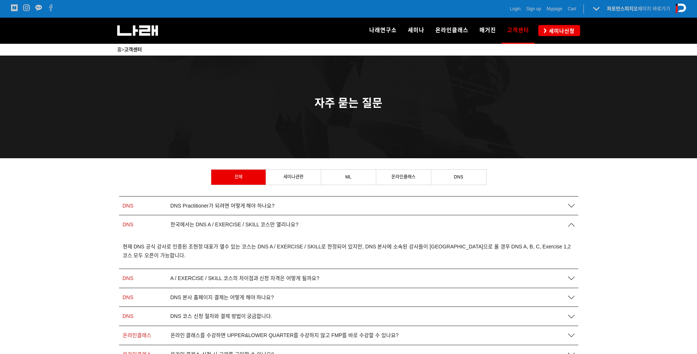
scroll to position [122, 0]
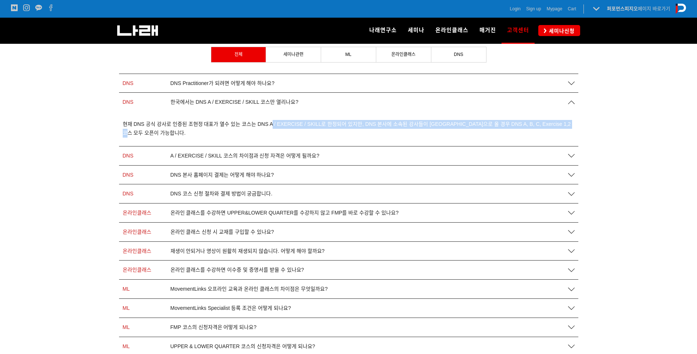
drag, startPoint x: 272, startPoint y: 123, endPoint x: 348, endPoint y: 130, distance: 76.7
click at [348, 130] on p "현재 DNS 공식 강사로 인증된 조현정 대표가 열수 있는 코스는 DNS A / EXERCISE / SKILL로 한정되어 있지만, DNS 본사에…" at bounding box center [349, 129] width 452 height 18
drag, startPoint x: 348, startPoint y: 130, endPoint x: 366, endPoint y: 130, distance: 18.4
click at [366, 130] on p "현재 DNS 공식 강사로 인증된 조현정 대표가 열수 있는 코스는 DNS A / EXERCISE / SKILL로 한정되어 있지만, DNS 본사에…" at bounding box center [349, 129] width 452 height 18
drag, startPoint x: 369, startPoint y: 126, endPoint x: 459, endPoint y: 123, distance: 90.4
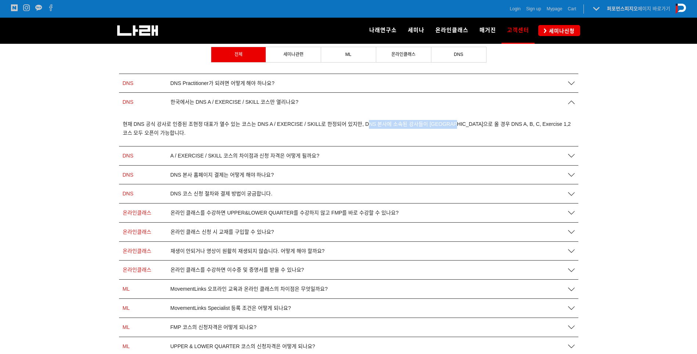
click at [459, 123] on span "현재 DNS 공식 강사로 인증된 조현정 대표가 열수 있는 코스는 DNS A / EXERCISE / SKILL로 한정되어 있지만, DNS 본사에…" at bounding box center [347, 128] width 448 height 15
drag, startPoint x: 459, startPoint y: 123, endPoint x: 450, endPoint y: 137, distance: 16.6
click at [451, 139] on div "현재 DNS 공식 강사로 인증된 조현정 대표가 열수 있는 코스는 DNS A / EXERCISE / SKILL로 한정되어 있지만, DNS 본사에…" at bounding box center [348, 129] width 459 height 34
drag, startPoint x: 446, startPoint y: 124, endPoint x: 533, endPoint y: 128, distance: 87.6
click at [533, 128] on p "현재 DNS 공식 강사로 인증된 조현정 대표가 열수 있는 코스는 DNS A / EXERCISE / SKILL로 한정되어 있지만, DNS 본사에…" at bounding box center [349, 129] width 452 height 18
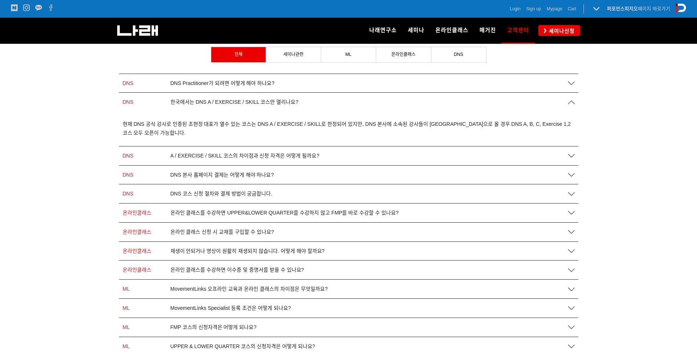
drag, startPoint x: 533, startPoint y: 128, endPoint x: 531, endPoint y: 140, distance: 12.4
click at [531, 140] on div "현재 DNS 공식 강사로 인증된 조현정 대표가 열수 있는 코스는 DNS A / EXERCISE / SKILL로 한정되어 있지만, DNS 본사에…" at bounding box center [348, 129] width 459 height 34
click at [546, 153] on div "A / EXERCISE / SKILL 코스의 차이점과 신청 자격은 어떻게 될까요?" at bounding box center [365, 156] width 397 height 6
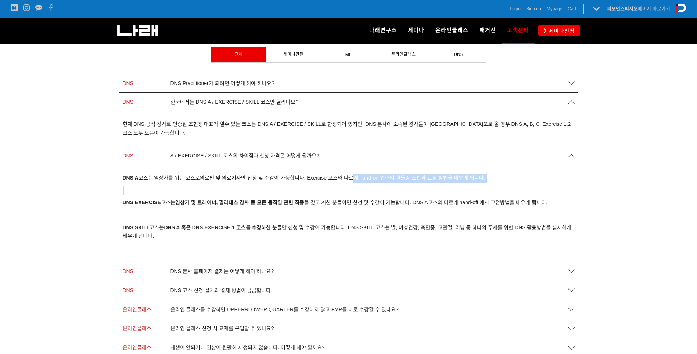
drag, startPoint x: 354, startPoint y: 180, endPoint x: 470, endPoint y: 183, distance: 115.8
click at [470, 183] on div "DNS A 코스는 임상가를 위한 코스로 의료인 및 의료기사 만 신청 및 수강이 가능합니다. Exercise 코스와 다르게 hand-on 위주의…" at bounding box center [349, 213] width 452 height 80
drag, startPoint x: 470, startPoint y: 183, endPoint x: 487, endPoint y: 177, distance: 17.3
click at [473, 183] on div "DNS A 코스는 임상가를 위한 코스로 의료인 및 의료기사 만 신청 및 수강이 가능합니다. Exercise 코스와 다르게 hand-on 위주의…" at bounding box center [349, 213] width 452 height 80
drag, startPoint x: 497, startPoint y: 173, endPoint x: 121, endPoint y: 177, distance: 376.3
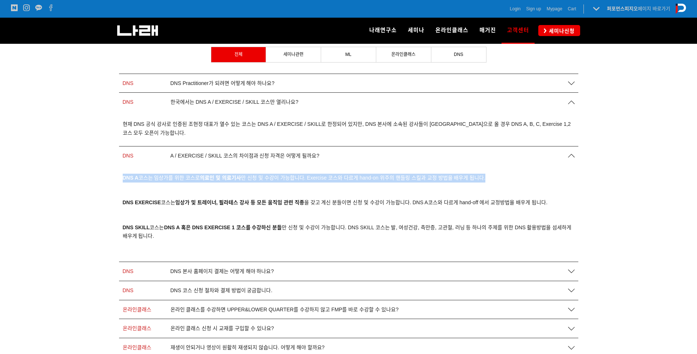
click at [121, 177] on div "DNS A 코스는 임상가를 위한 코스로 의료인 및 의료기사 만 신청 및 수강이 가능합니다. Exercise 코스와 다르게 hand-on 위주의…" at bounding box center [348, 213] width 459 height 96
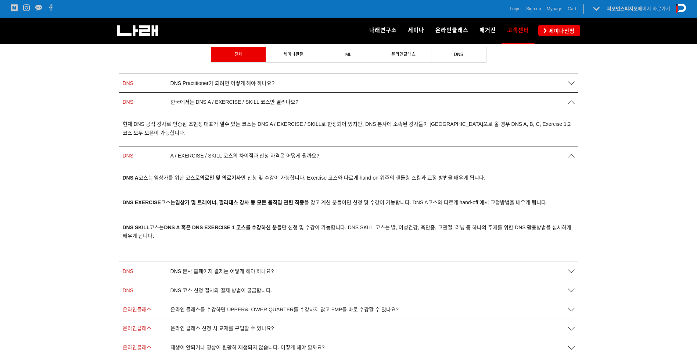
drag, startPoint x: 121, startPoint y: 177, endPoint x: 189, endPoint y: 195, distance: 71.0
click at [189, 195] on div "DNS A 코스는 임상가를 위한 코스로 의료인 및 의료기사 만 신청 및 수강이 가능합니다. Exercise 코스와 다르게 hand-on 위주의…" at bounding box center [349, 213] width 452 height 80
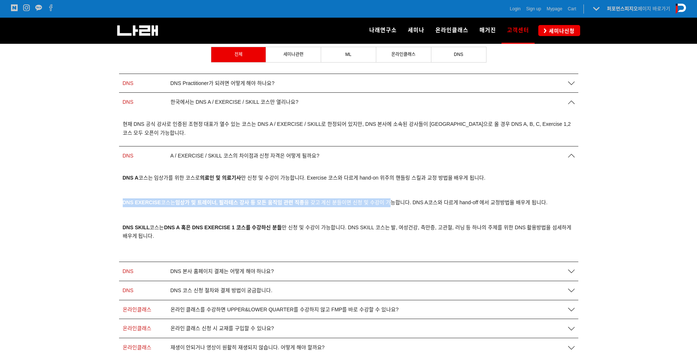
drag, startPoint x: 120, startPoint y: 200, endPoint x: 393, endPoint y: 204, distance: 272.7
click at [393, 204] on div "DNS A 코스는 임상가를 위한 코스로 의료인 및 의료기사 만 신청 및 수강이 가능합니다. Exercise 코스와 다르게 hand-on 위주의…" at bounding box center [348, 213] width 459 height 96
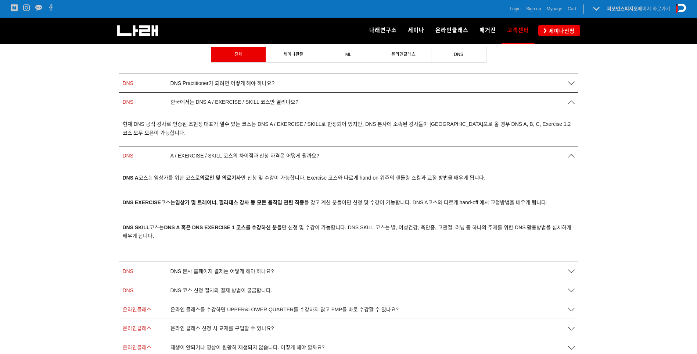
drag, startPoint x: 393, startPoint y: 204, endPoint x: 383, endPoint y: 227, distance: 25.3
click at [383, 227] on span "DNS SKILL 코스는 DNS A 혹은 DNS EXERCISE 1 코스를 수강하신 분들 만 신청 및 수강이 가능합니다. DNS SKILL 코…" at bounding box center [347, 231] width 449 height 15
drag, startPoint x: 275, startPoint y: 200, endPoint x: 404, endPoint y: 200, distance: 128.6
click at [404, 200] on span "DNS EXERCISE 코스는 임상가 및 트레이너, 필라테스 강사 등 모든 움직임 관련 직종 을 갖고 계신 분들이면 신청 및 수강이 가능합니다…" at bounding box center [335, 202] width 425 height 6
drag, startPoint x: 404, startPoint y: 200, endPoint x: 408, endPoint y: 200, distance: 4.4
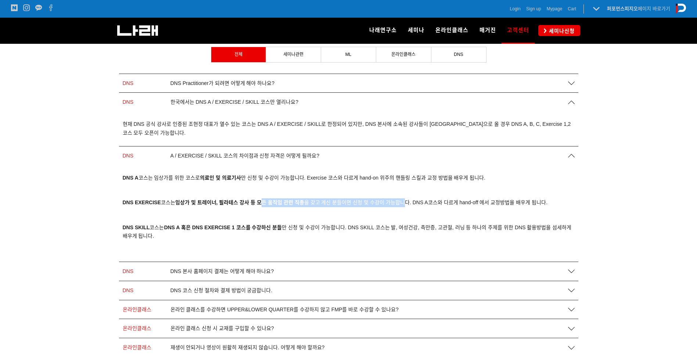
click at [404, 200] on span "DNS EXERCISE 코스는 임상가 및 트레이너, 필라테스 강사 등 모든 움직임 관련 직종 을 갖고 계신 분들이면 신청 및 수강이 가능합니다…" at bounding box center [335, 202] width 425 height 6
drag, startPoint x: 414, startPoint y: 199, endPoint x: 177, endPoint y: 202, distance: 236.7
click at [177, 202] on p "DNS EXERCISE 코스는 임상가 및 트레이너, 필라테스 강사 등 모든 움직임 관련 직종 을 갖고 계신 분들이면 신청 및 수강이 가능합니다…" at bounding box center [349, 202] width 452 height 9
drag, startPoint x: 177, startPoint y: 202, endPoint x: 332, endPoint y: 211, distance: 155.0
click at [337, 213] on p at bounding box center [349, 215] width 452 height 9
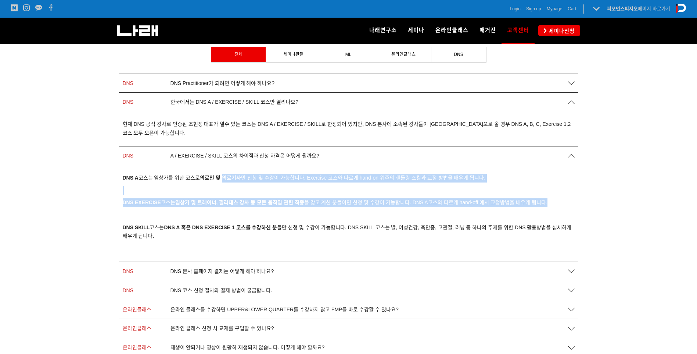
drag, startPoint x: 224, startPoint y: 172, endPoint x: 556, endPoint y: 206, distance: 334.3
click at [556, 206] on div "DNS A 코스는 임상가를 위한 코스로 의료인 및 의료기사 만 신청 및 수강이 가능합니다. Exercise 코스와 다르게 hand-on 위주의…" at bounding box center [348, 213] width 459 height 96
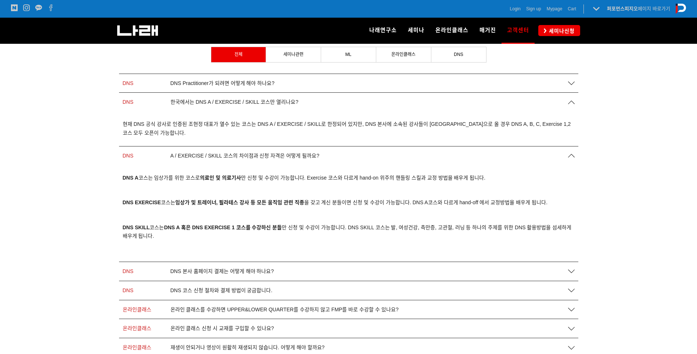
drag, startPoint x: 556, startPoint y: 206, endPoint x: 595, endPoint y: 172, distance: 51.1
click at [592, 172] on div at bounding box center [348, 279] width 697 height 486
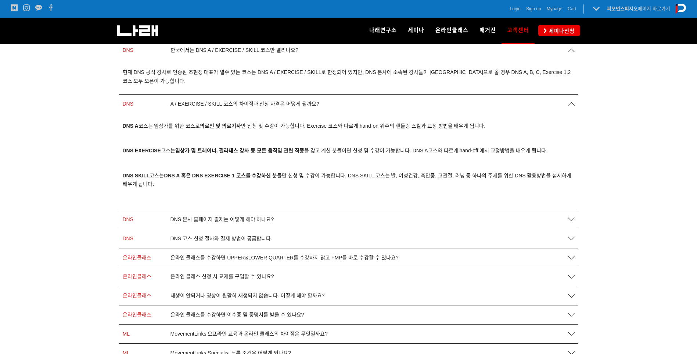
scroll to position [0, 0]
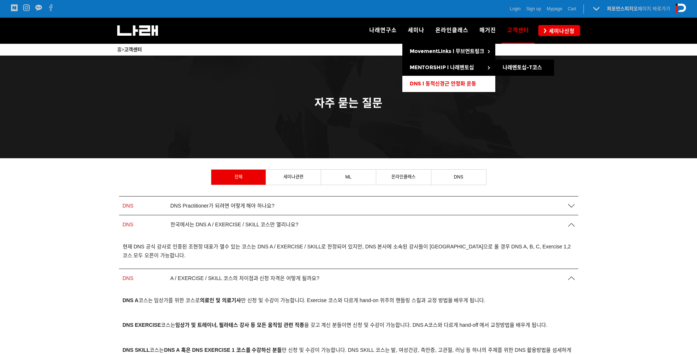
click at [421, 85] on span "DNS l 동적신경근 안정화 운동" at bounding box center [443, 83] width 67 height 6
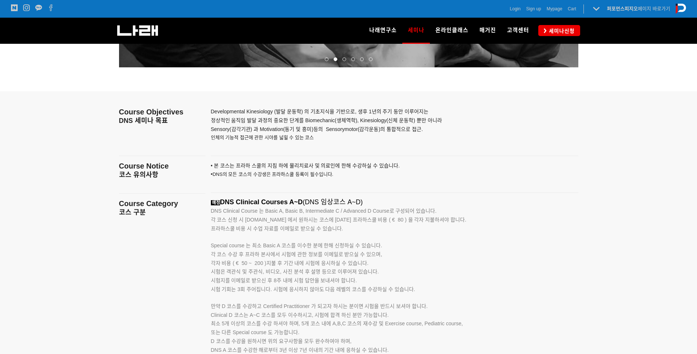
scroll to position [1102, 0]
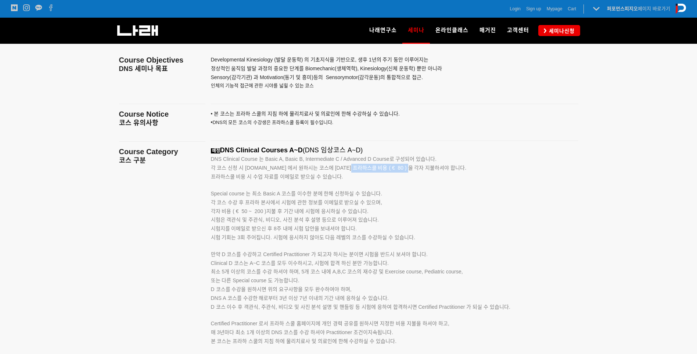
drag, startPoint x: 351, startPoint y: 165, endPoint x: 409, endPoint y: 164, distance: 58.4
click at [409, 164] on p "각 코스 신청 시 [DOMAIN_NAME] 에서 원하시는 코스에 [DATE] 프라하스쿨 비용 ( € 80 ) 을 각자 지불하셔야 합니다. 프라…" at bounding box center [385, 173] width 349 height 18
drag, startPoint x: 409, startPoint y: 164, endPoint x: 385, endPoint y: 188, distance: 34.6
click at [385, 188] on p "Special course 는 최소 Basic A 코스를 이수한 분에 한해 신청하실 수 있습니다." at bounding box center [385, 189] width 349 height 17
drag, startPoint x: 325, startPoint y: 172, endPoint x: 406, endPoint y: 182, distance: 82.2
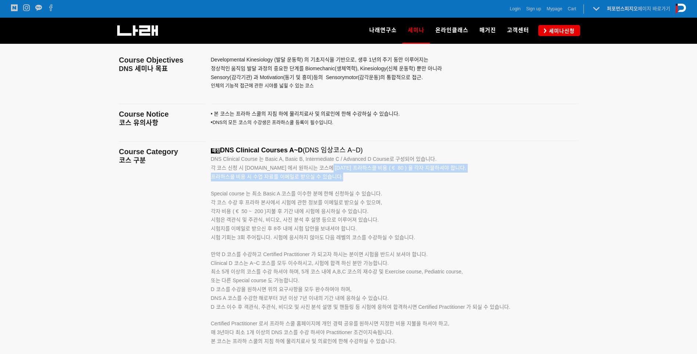
click at [406, 182] on div "예정 DNS Clinical Courses A~D (DNS 임상코스 A~D) DNS Clinical Course 는 Basic A, Basic…" at bounding box center [385, 253] width 349 height 215
click at [406, 182] on p "Special course 는 최소 Basic A 코스를 이수한 분에 한해 신청하실 수 있습니다." at bounding box center [385, 189] width 349 height 17
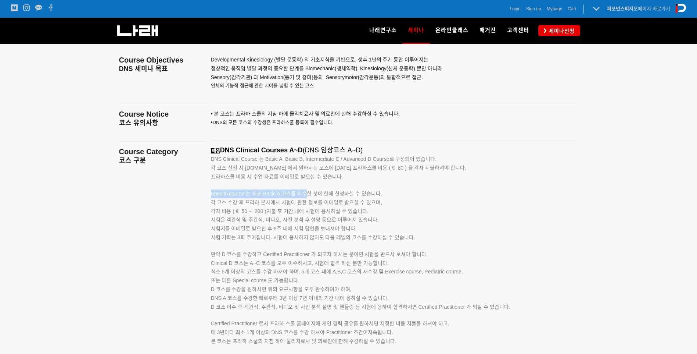
drag, startPoint x: 210, startPoint y: 189, endPoint x: 306, endPoint y: 191, distance: 96.3
click at [306, 191] on div "예정 DNS Clinical Courses A~D (DNS 임상코스 A~D) DNS Clinical Course 는 Basic A, Basic…" at bounding box center [394, 253] width 379 height 215
drag, startPoint x: 306, startPoint y: 191, endPoint x: 245, endPoint y: 193, distance: 61.0
click at [250, 191] on span "Special course 는 최소 Basic A 코스를 이수한 분에 한해 신청하실 수 있습니다." at bounding box center [297, 193] width 172 height 6
drag, startPoint x: 263, startPoint y: 190, endPoint x: 390, endPoint y: 201, distance: 127.2
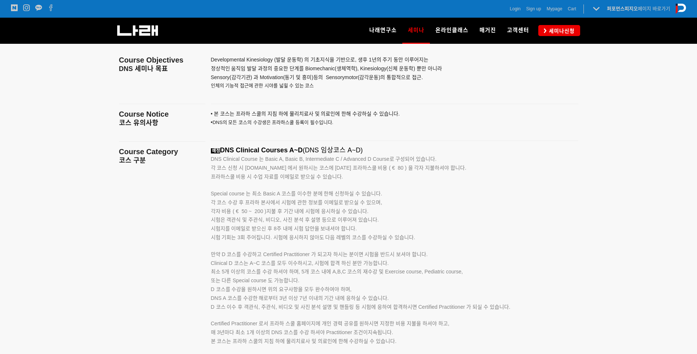
click at [390, 201] on div "예정 DNS Clinical Courses A~D (DNS 임상코스 A~D) DNS Clinical Course 는 Basic A, Basic…" at bounding box center [385, 253] width 349 height 215
drag, startPoint x: 390, startPoint y: 201, endPoint x: 389, endPoint y: 215, distance: 14.3
click at [389, 215] on p "각 코스 수강 후 프라하 본사에서 시험에 관한 정보를 이메일로 받으실 수 있으며, 각자 비용 ( € 50 ~ 200 )지불 후 기간 내에 시험…" at bounding box center [385, 215] width 349 height 35
drag, startPoint x: 264, startPoint y: 255, endPoint x: 437, endPoint y: 254, distance: 172.7
click at [437, 254] on p "시험 기회는 3회 주어집니다. 시험에 응시하지 않아도 다음 레벨의 코스를 수강하실 수 있습니다. 만약 D 코스를 수강하고 Certified P…" at bounding box center [385, 246] width 349 height 26
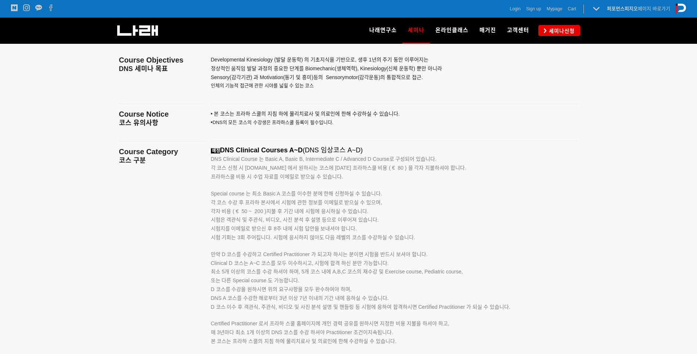
drag, startPoint x: 437, startPoint y: 254, endPoint x: 387, endPoint y: 255, distance: 49.6
click at [370, 255] on span "만약 D 코스를 수강하고 Certified Practitioner 가 되고자 하시는 분이면 시험을 반드시 보셔야 합니다." at bounding box center [319, 254] width 217 height 6
drag, startPoint x: 211, startPoint y: 263, endPoint x: 312, endPoint y: 260, distance: 101.5
click at [312, 260] on span "Clinical D 코스는 A~C 코스를 모두 이수하시고, 시험에 합격 하신 분만 가능합니다." at bounding box center [300, 263] width 178 height 6
drag, startPoint x: 313, startPoint y: 260, endPoint x: 317, endPoint y: 260, distance: 4.4
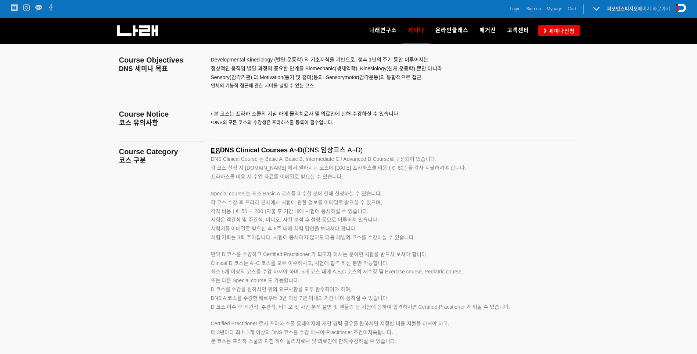
click at [317, 260] on span "Clinical D 코스는 A~C 코스를 모두 이수하시고, 시험에 합격 하신 분만 가능합니다." at bounding box center [300, 263] width 178 height 6
drag, startPoint x: 316, startPoint y: 262, endPoint x: 400, endPoint y: 254, distance: 84.9
click at [400, 254] on div "예정 DNS Clinical Courses A~D (DNS 임상코스 A~D) DNS Clinical Course 는 Basic A, Basic…" at bounding box center [385, 253] width 349 height 215
drag, startPoint x: 400, startPoint y: 254, endPoint x: 253, endPoint y: 275, distance: 148.8
click at [275, 273] on span "최소 5개 이상의 코스를 수강 하셔야 하며, 5개 코스 내에 A,B,C 코스의 재수강 및 Exercise course, Pediatric co…" at bounding box center [337, 271] width 252 height 6
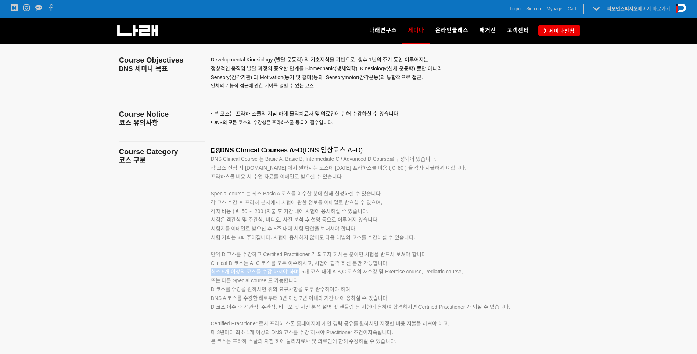
drag, startPoint x: 207, startPoint y: 272, endPoint x: 296, endPoint y: 268, distance: 88.6
click at [296, 268] on div "예정 DNS Clinical Courses A~D (DNS 임상코스 A~D) DNS Clinical Course 는 Basic A, Basic…" at bounding box center [394, 253] width 379 height 215
click at [369, 273] on span "최소 5개 이상의 코스를 수강 하셔야 하며, 5개 코스 내에 A,B,C 코스의 재수강 및 Exercise course, Pediatric co…" at bounding box center [337, 271] width 252 height 6
drag, startPoint x: 329, startPoint y: 271, endPoint x: 305, endPoint y: 278, distance: 24.6
click at [305, 278] on p "Clinical D 코스는 A~C 코스를 모두 이수하시고, 시험에 합격 하신 분만 가능합니다. 최소 5개 이상의 코스를 수강 하셔야 하며, 5…" at bounding box center [385, 285] width 349 height 53
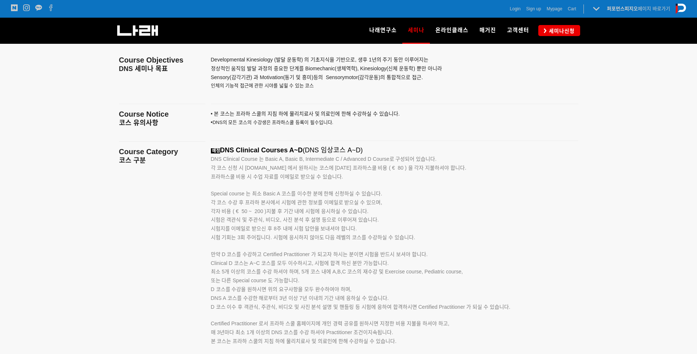
drag, startPoint x: 305, startPoint y: 278, endPoint x: 291, endPoint y: 280, distance: 13.7
click at [273, 284] on p "Clinical D 코스는 A~C 코스를 모두 이수하시고, 시험에 합격 하신 분만 가능합니다. 최소 5개 이상의 코스를 수강 하셔야 하며, 5…" at bounding box center [385, 285] width 349 height 53
drag, startPoint x: 305, startPoint y: 276, endPoint x: 291, endPoint y: 282, distance: 14.8
click at [291, 282] on p "Clinical D 코스는 A~C 코스를 모두 이수하시고, 시험에 합격 하신 분만 가능합니다. 최소 5개 이상의 코스를 수강 하셔야 하며, 5…" at bounding box center [385, 285] width 349 height 53
drag, startPoint x: 291, startPoint y: 282, endPoint x: 311, endPoint y: 284, distance: 19.3
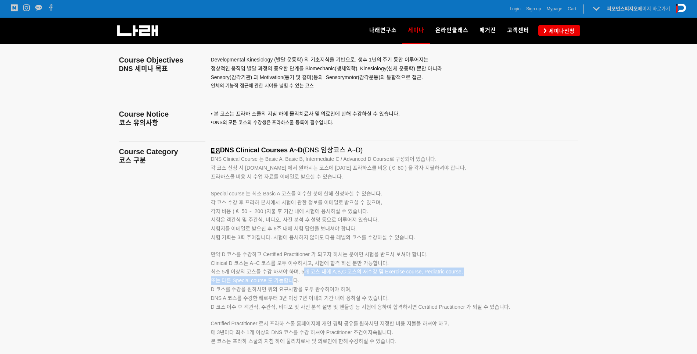
click at [291, 282] on span "또는 다른 Special course 도 가능합니다." at bounding box center [255, 280] width 89 height 6
drag, startPoint x: 305, startPoint y: 284, endPoint x: 334, endPoint y: 274, distance: 30.3
click at [334, 274] on p "Clinical D 코스는 A~C 코스를 모두 이수하시고, 시험에 합격 하신 분만 가능합니다. 최소 5개 이상의 코스를 수강 하셔야 하며, 5…" at bounding box center [385, 285] width 349 height 53
drag, startPoint x: 334, startPoint y: 274, endPoint x: 323, endPoint y: 274, distance: 10.7
click at [323, 274] on span "최소 5개 이상의 코스를 수강 하셔야 하며, 5개 코스 내에 A,B,C 코스의 재수강 및 Exercise course, Pediatric co…" at bounding box center [337, 271] width 252 height 6
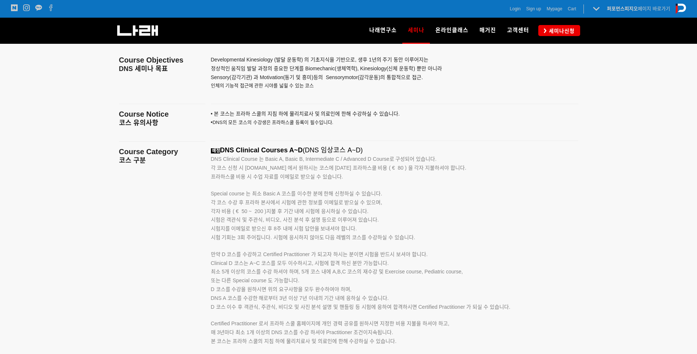
drag, startPoint x: 288, startPoint y: 264, endPoint x: 425, endPoint y: 280, distance: 138.0
click at [425, 280] on p "Clinical D 코스는 A~C 코스를 모두 이수하시고, 시험에 합격 하신 분만 가능합니다. 최소 5개 이상의 코스를 수강 하셔야 하며, 5…" at bounding box center [385, 285] width 349 height 53
drag, startPoint x: 391, startPoint y: 279, endPoint x: 298, endPoint y: 269, distance: 93.8
click at [298, 269] on p "Clinical D 코스는 A~C 코스를 모두 이수하시고, 시험에 합격 하신 분만 가능합니다. 최소 5개 이상의 코스를 수강 하셔야 하며, 5…" at bounding box center [385, 285] width 349 height 53
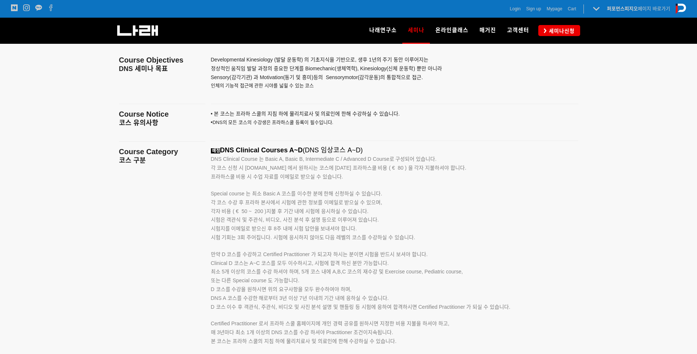
drag, startPoint x: 298, startPoint y: 269, endPoint x: 423, endPoint y: 283, distance: 125.4
click at [423, 283] on p "Clinical D 코스는 A~C 코스를 모두 이수하시고, 시험에 합격 하신 분만 가능합니다. 최소 5개 이상의 코스를 수강 하셔야 하며, 5…" at bounding box center [385, 285] width 349 height 53
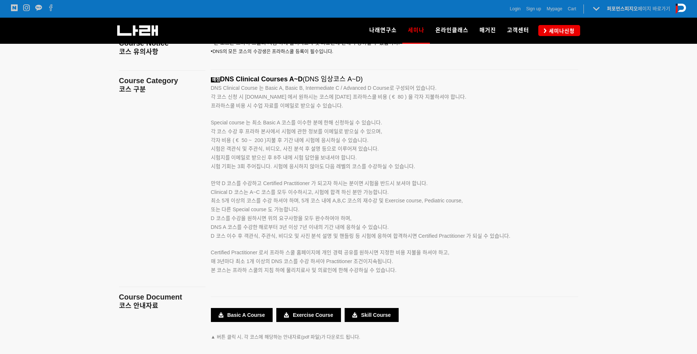
scroll to position [1225, 0]
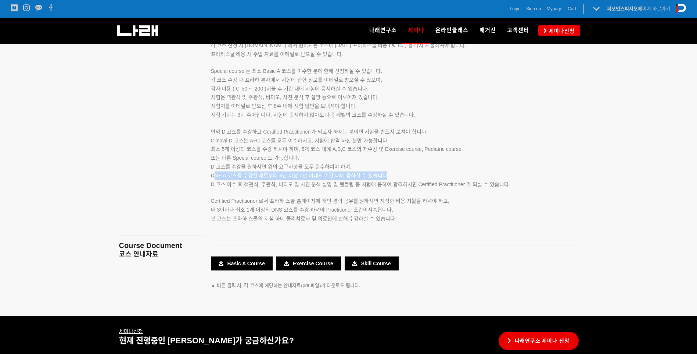
drag, startPoint x: 213, startPoint y: 177, endPoint x: 386, endPoint y: 172, distance: 173.5
click at [386, 172] on p "Clinical D 코스는 A~C 코스를 모두 이수하시고, 시험에 합격 하신 분만 가능합니다. 최소 5개 이상의 코스를 수강 하셔야 하며, 5…" at bounding box center [385, 162] width 349 height 53
drag, startPoint x: 386, startPoint y: 172, endPoint x: 319, endPoint y: 177, distance: 67.5
click at [327, 177] on span "DNS A 코스를 수강한 해로부터 3년 이상 7년 이내의 기간 내에 응하실 수 있습니다." at bounding box center [300, 175] width 178 height 6
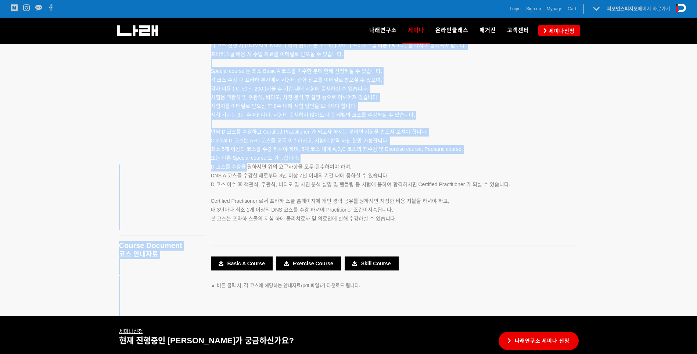
drag, startPoint x: 204, startPoint y: 166, endPoint x: 249, endPoint y: 165, distance: 44.5
click at [249, 165] on main "Course Objectives DNS 세미나 목표 Course Notice 코스 유의사항 Course Category 코스 구분 Course…" at bounding box center [349, 116] width 470 height 399
click at [249, 165] on span "D 코스를 수강을 원하시면 위의 요구사항을 모두 완수하여야 하며," at bounding box center [281, 167] width 141 height 6
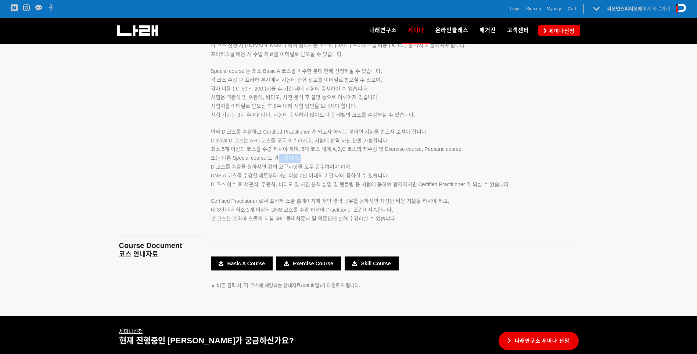
drag, startPoint x: 207, startPoint y: 165, endPoint x: 281, endPoint y: 162, distance: 73.6
click at [281, 162] on div "예정 DNS Clinical Courses A~D (DNS 임상코스 A~D) DNS Clinical Course 는 Basic A, Basic…" at bounding box center [394, 131] width 379 height 215
drag, startPoint x: 281, startPoint y: 162, endPoint x: 214, endPoint y: 168, distance: 67.1
click at [230, 165] on span "D 코스를 수강을 원하시면 위의 요구사항을 모두 완수하여야 하며," at bounding box center [281, 167] width 141 height 6
drag, startPoint x: 210, startPoint y: 166, endPoint x: 354, endPoint y: 164, distance: 143.7
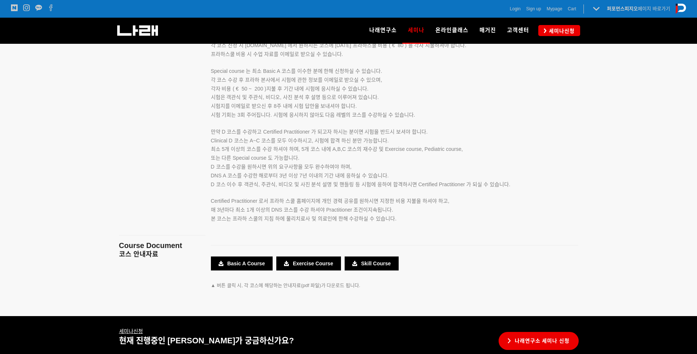
click at [354, 164] on div "예정 DNS Clinical Courses A~D (DNS 임상코스 A~D) DNS Clinical Course 는 Basic A, Basic…" at bounding box center [394, 131] width 379 height 215
drag, startPoint x: 354, startPoint y: 164, endPoint x: 409, endPoint y: 197, distance: 64.7
click at [409, 196] on p "Certified Practitioner 로서 프라하 스쿨 홈페이지에 개인 경력 공유를 원하시면 지정한 비용 지불을 하셔야 하고, 매 3년마다…" at bounding box center [385, 202] width 349 height 26
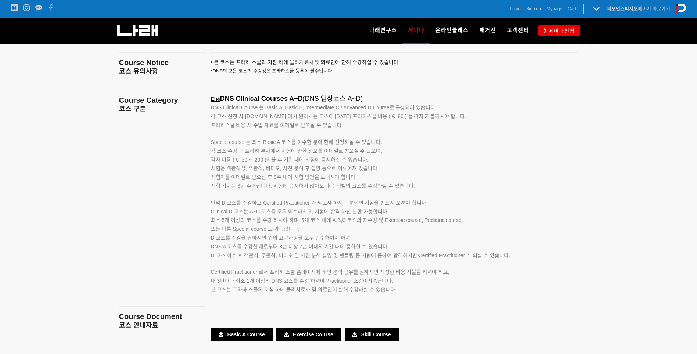
scroll to position [1102, 0]
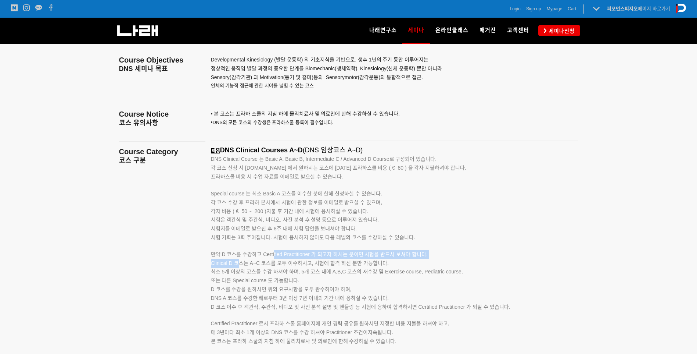
drag
click at [274, 258] on div "예정 DNS Clinical Courses A~D (DNS 임상코스 A~D) DNS Clinical Course 는 Basic A, Basic…" at bounding box center [385, 253] width 349 height 215
click at [266, 266] on p "Clinical D 코스는 A~C 코스를 모두 이수하시고, 시험에 합격 하신 분만 가능합니다. 최소 5개 이상의 코스를 수강 하셔야 하며, 5…" at bounding box center [385, 285] width 349 height 53
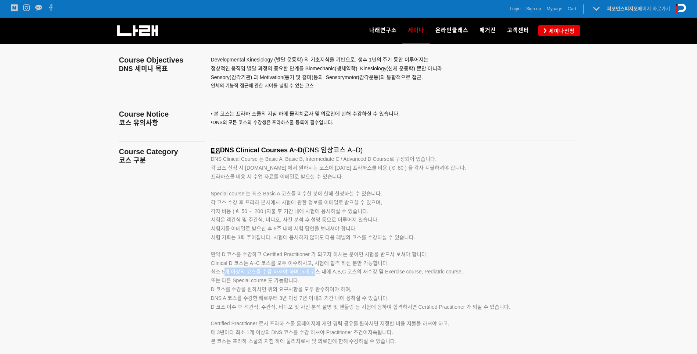
click at [319, 273] on span "최소 5개 이상의 코스를 수강 하셔야 하며, 5개 코스 내에 A,B,C 코스의 재수강 및 Exercise course, Pediatric co…" at bounding box center [337, 271] width 252 height 6
click at [320, 273] on span "최소 5개 이상의 코스를 수강 하셔야 하며, 5개 코스 내에 A,B,C 코스의 재수강 및 Exercise course, Pediatric co…" at bounding box center [337, 271] width 252 height 6
click at [374, 291] on p "Clinical D 코스는 A~C 코스를 모두 이수하시고, 시험에 합격 하신 분만 가능합니다. 최소 5개 이상의 코스를 수강 하셔야 하며, 5…" at bounding box center [385, 285] width 349 height 53
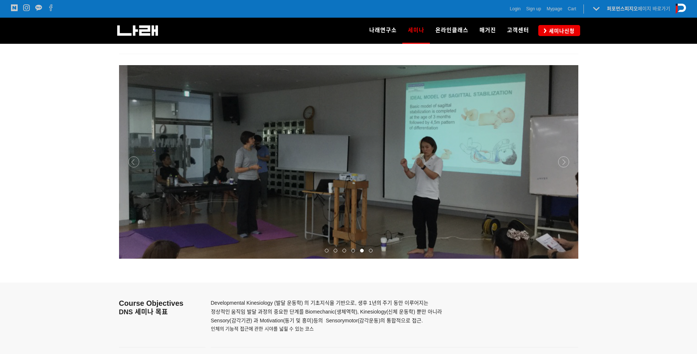
scroll to position [818, 0]
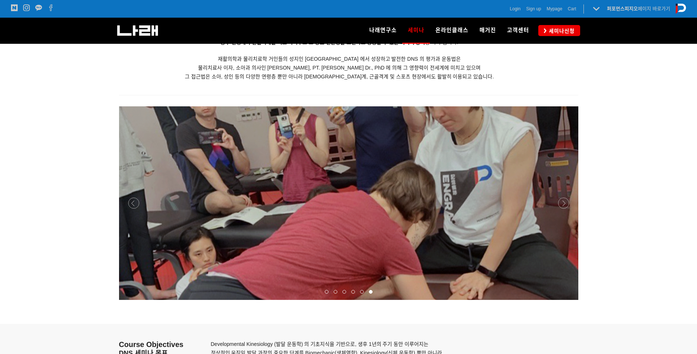
click at [324, 291] on div at bounding box center [326, 291] width 9 height 7
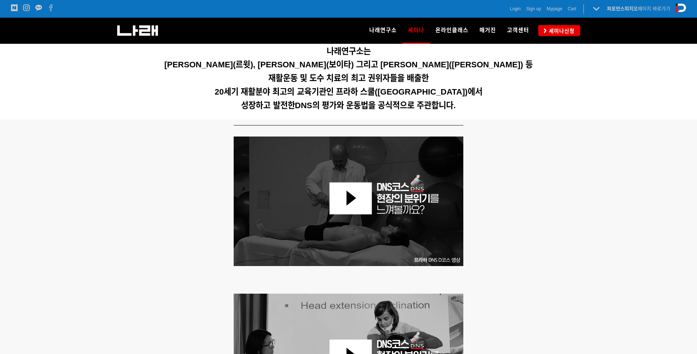
scroll to position [206, 0]
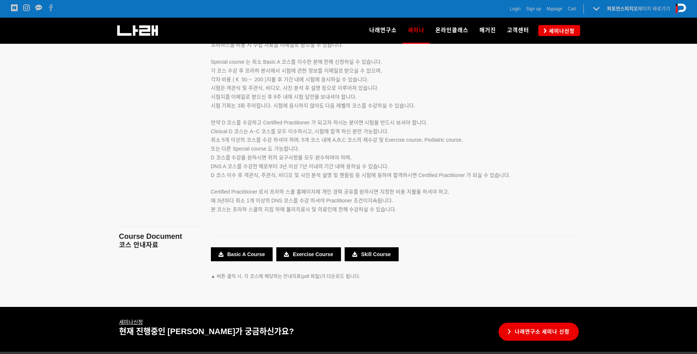
scroll to position [1186, 0]
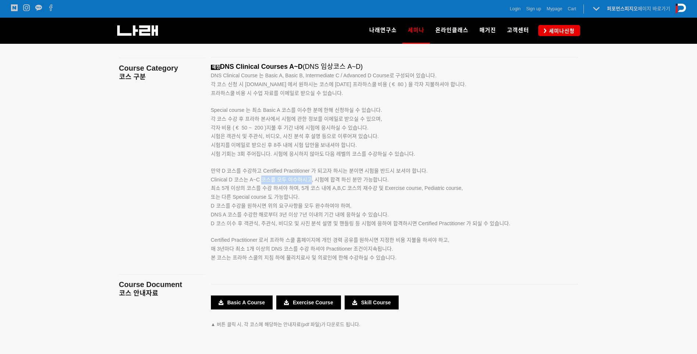
click at [336, 180] on span "Clinical D 코스는 A~C 코스를 모두 이수하시고, 시험에 합격 하신 분만 가능합니다." at bounding box center [300, 179] width 178 height 6
drag, startPoint x: 345, startPoint y: 180, endPoint x: 380, endPoint y: 206, distance: 43.6
click at [381, 180] on span "Clinical D 코스는 A~C 코스를 모두 이수하시고, 시험에 합격 하신 분만 가능합니다." at bounding box center [300, 179] width 178 height 6
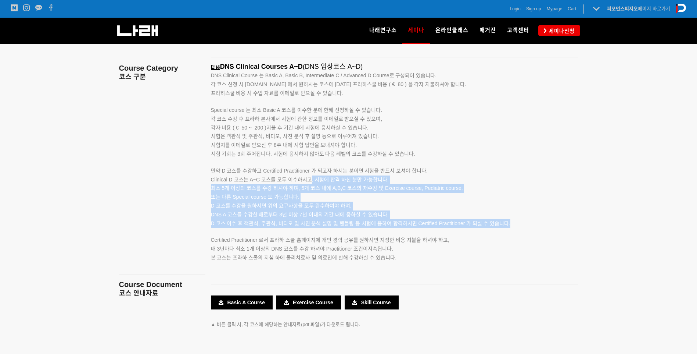
drag, startPoint x: 311, startPoint y: 183, endPoint x: 509, endPoint y: 226, distance: 202.3
click at [509, 226] on p "Clinical D 코스는 A~C 코스를 모두 이수하시고, 시험에 합격 하신 분만 가능합니다. 최소 5개 이상의 코스를 수강 하셔야 하며, 5…" at bounding box center [385, 201] width 349 height 53
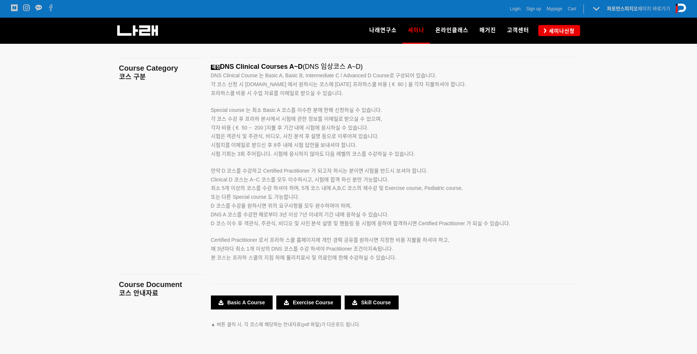
drag, startPoint x: 509, startPoint y: 226, endPoint x: 467, endPoint y: 244, distance: 45.2
click at [467, 244] on p "Certified Practitioner 로서 프라하 스쿨 홈페이지에 개인 경력 공유를 원하시면 지정한 비용 지불을 하셔야 하고, 매 3년마다…" at bounding box center [385, 240] width 349 height 26
drag, startPoint x: 513, startPoint y: 254, endPoint x: 318, endPoint y: 165, distance: 214.1
click at [318, 165] on div "예정 DNS Clinical Courses A~D (DNS 임상코스 A~D) DNS Clinical Course 는 Basic A, Basic…" at bounding box center [385, 170] width 349 height 215
drag, startPoint x: 318, startPoint y: 165, endPoint x: 460, endPoint y: 157, distance: 142.4
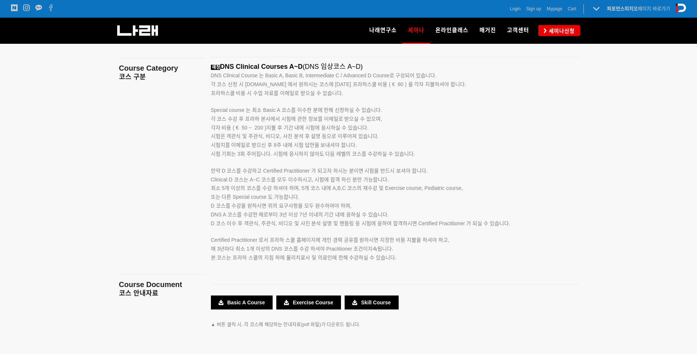
click at [473, 159] on p "시험 기회는 3회 주어집니다. 시험에 응시하지 않아도 다음 레벨의 코스를 수강하실 수 있습니다. 만약 D 코스를 수강하고 Certified P…" at bounding box center [385, 163] width 349 height 26
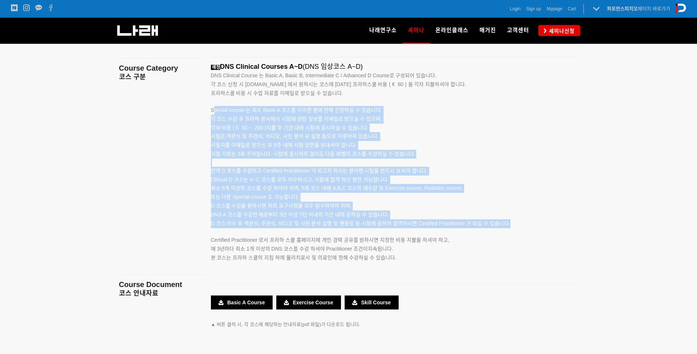
drag, startPoint x: 214, startPoint y: 110, endPoint x: 430, endPoint y: 232, distance: 248.1
click at [430, 232] on div "예정 DNS Clinical Courses A~D (DNS 임상코스 A~D) DNS Clinical Course 는 Basic A, Basic…" at bounding box center [385, 170] width 349 height 215
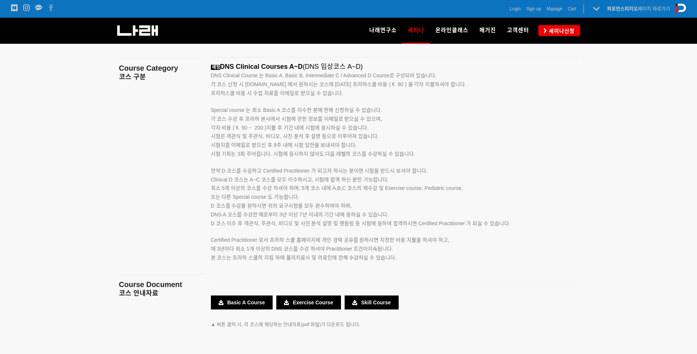
drag, startPoint x: 430, startPoint y: 232, endPoint x: 456, endPoint y: 254, distance: 34.4
click at [456, 254] on p "본 코스는 프라하 스쿨의 지침 하에 물리치료사 및 의료인에 한해 수강하실 수 있습니다." at bounding box center [385, 257] width 349 height 9
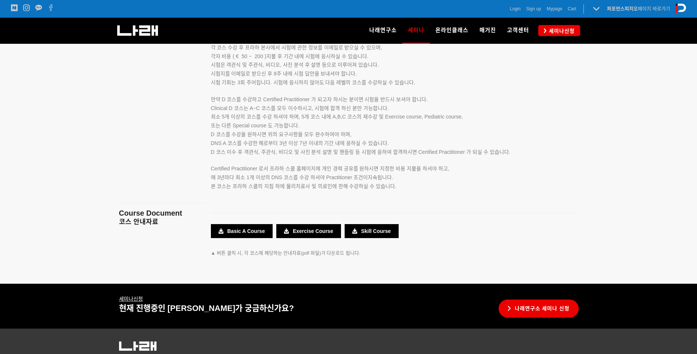
scroll to position [1308, 0]
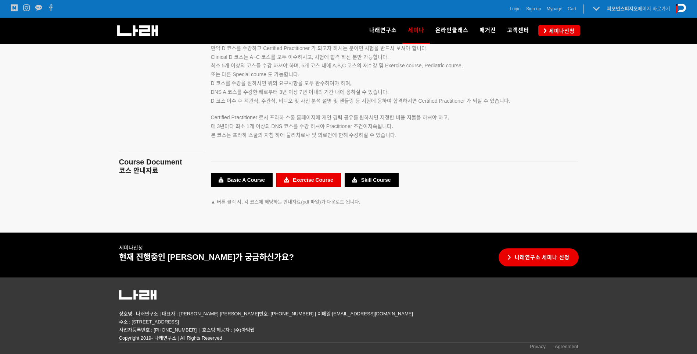
click at [330, 181] on link "Exercise Course" at bounding box center [308, 180] width 65 height 14
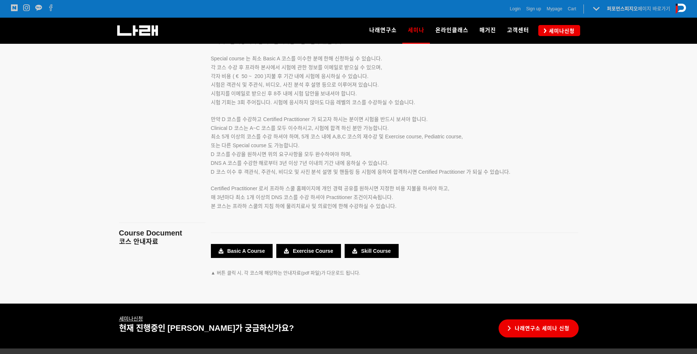
scroll to position [1186, 0]
